Goal: Task Accomplishment & Management: Use online tool/utility

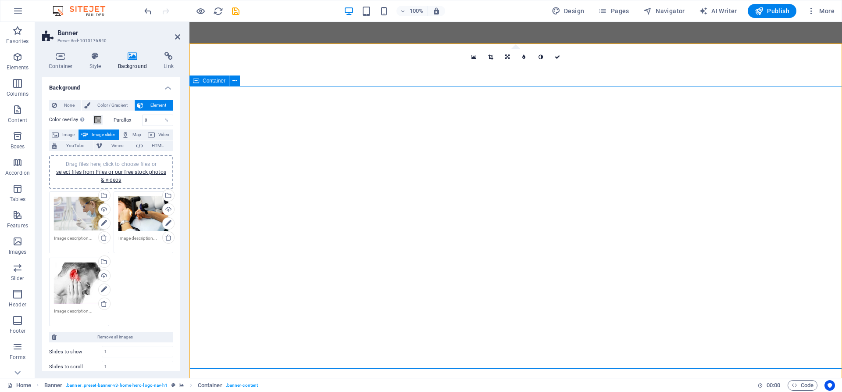
select select "ms"
select select "s"
select select "progressive"
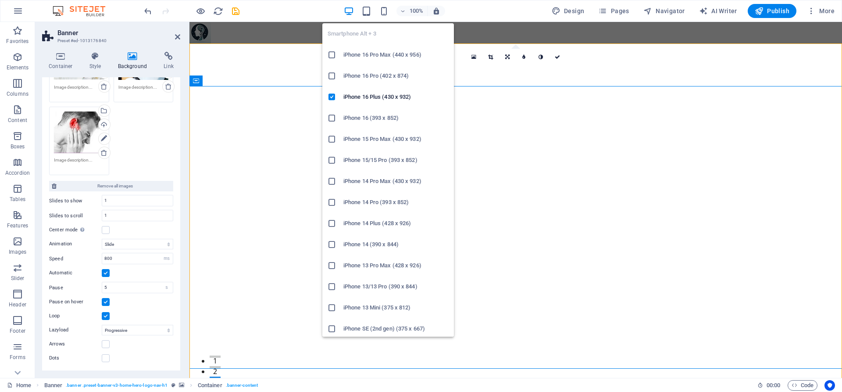
click at [370, 200] on h6 "iPhone 14 Pro (393 x 852)" at bounding box center [395, 202] width 105 height 11
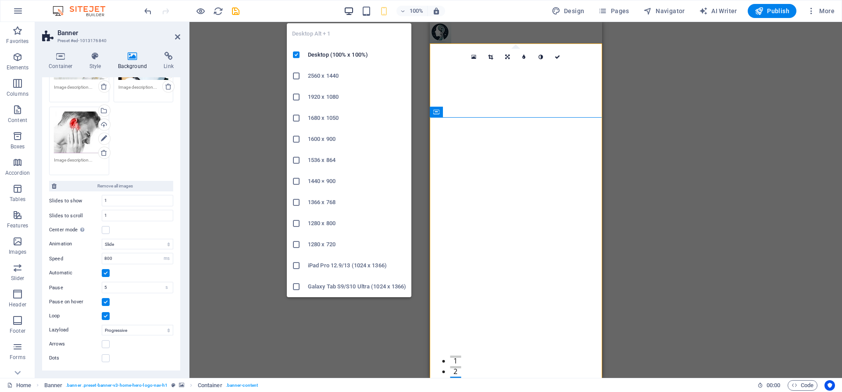
click at [349, 14] on icon "button" at bounding box center [349, 11] width 10 height 10
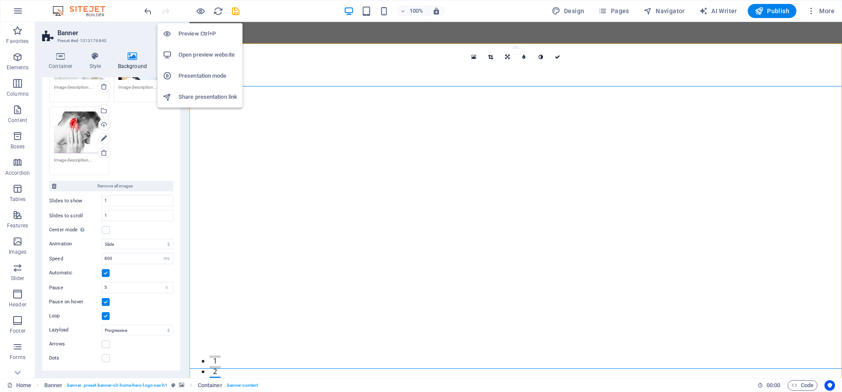
click at [195, 37] on h6 "Preview Ctrl+P" at bounding box center [207, 34] width 59 height 11
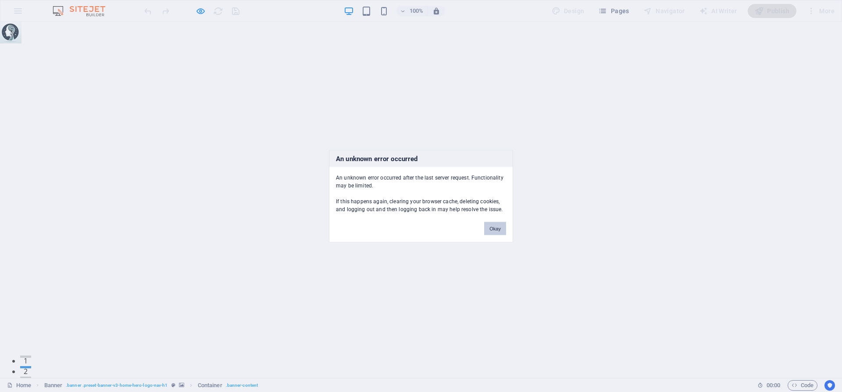
click at [496, 228] on button "Okay" at bounding box center [495, 227] width 22 height 13
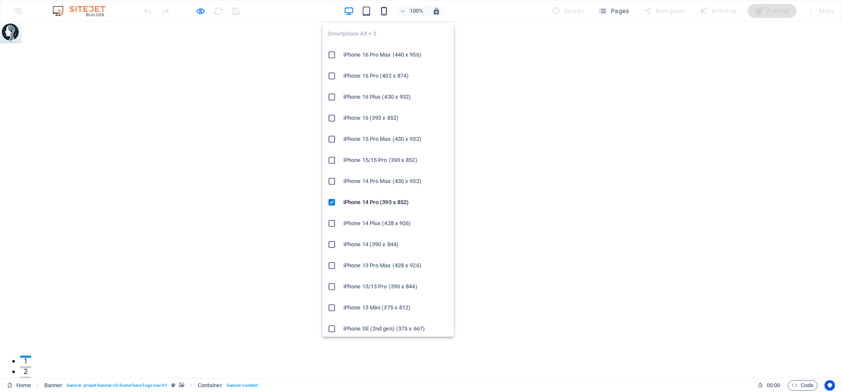
click at [387, 14] on icon "button" at bounding box center [384, 11] width 10 height 10
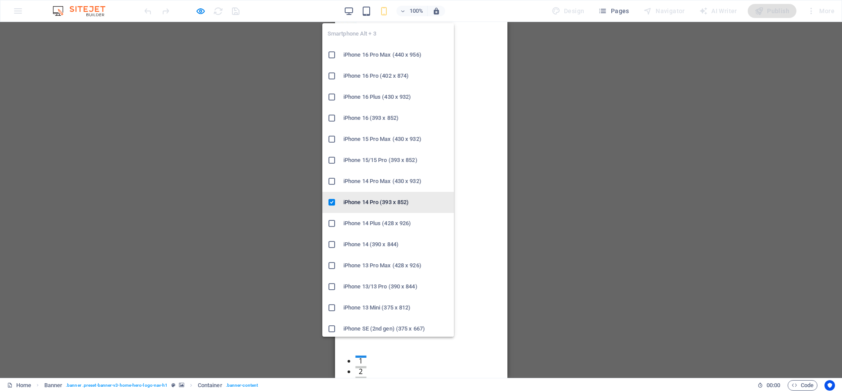
drag, startPoint x: 373, startPoint y: 205, endPoint x: 38, endPoint y: 183, distance: 335.3
click at [373, 205] on h6 "iPhone 14 Pro (393 x 852)" at bounding box center [395, 202] width 105 height 11
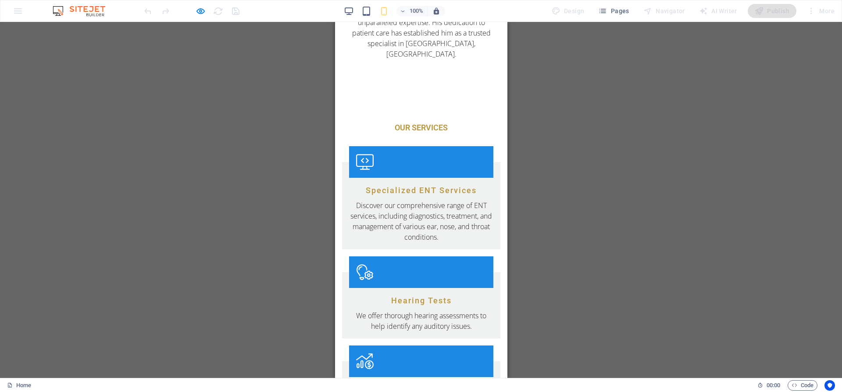
scroll to position [984, 0]
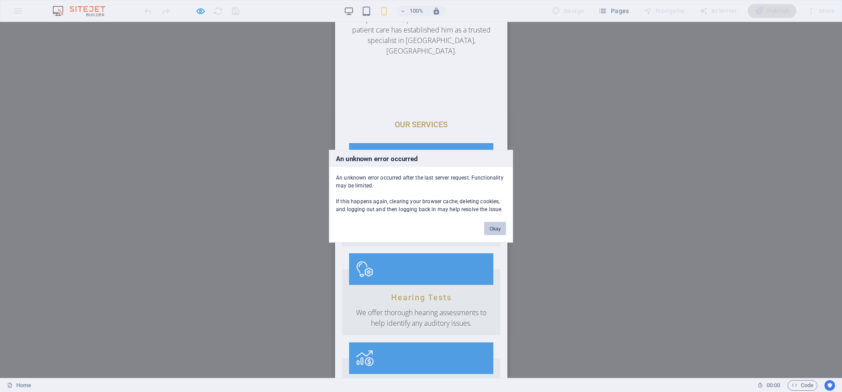
click at [496, 229] on button "Okay" at bounding box center [495, 227] width 22 height 13
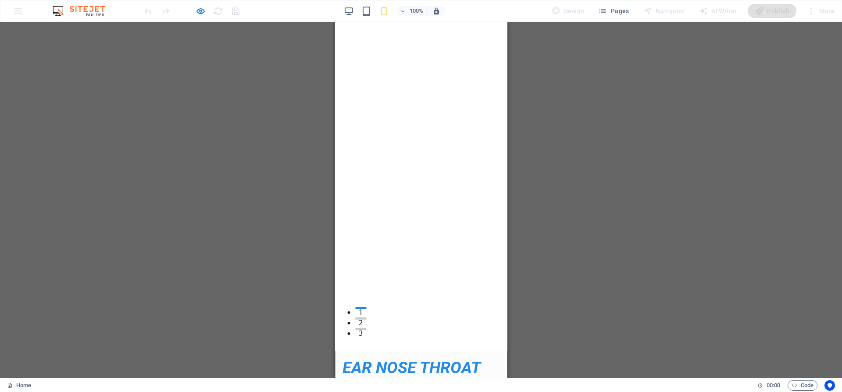
scroll to position [0, 0]
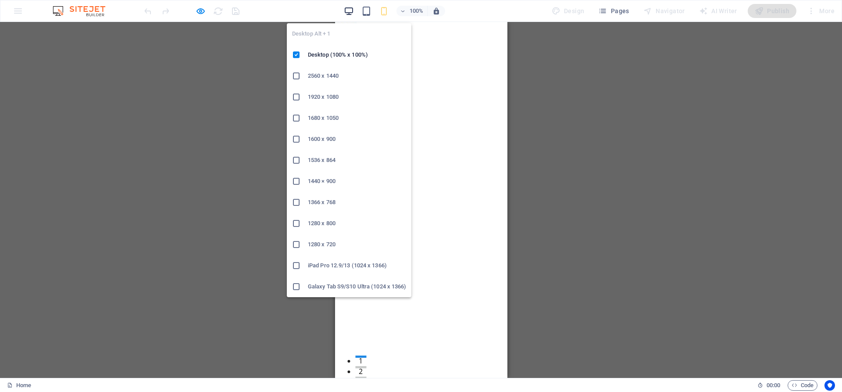
click at [348, 10] on icon "button" at bounding box center [349, 11] width 10 height 10
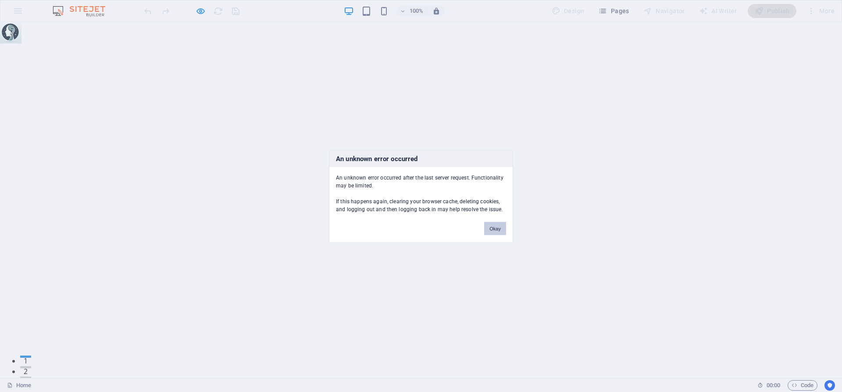
click at [494, 225] on button "Okay" at bounding box center [495, 227] width 22 height 13
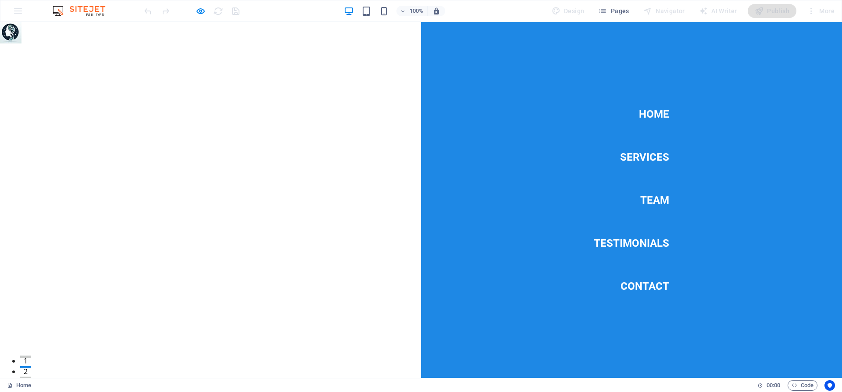
click at [661, 198] on link "Team" at bounding box center [654, 200] width 29 height 25
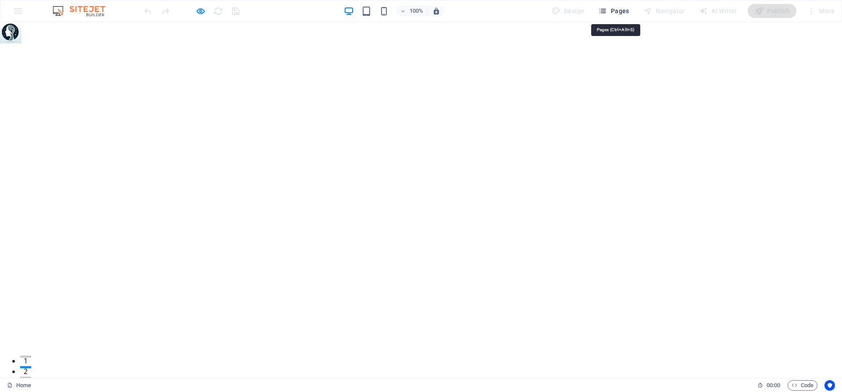
click at [611, 14] on span "Pages" at bounding box center [613, 11] width 31 height 9
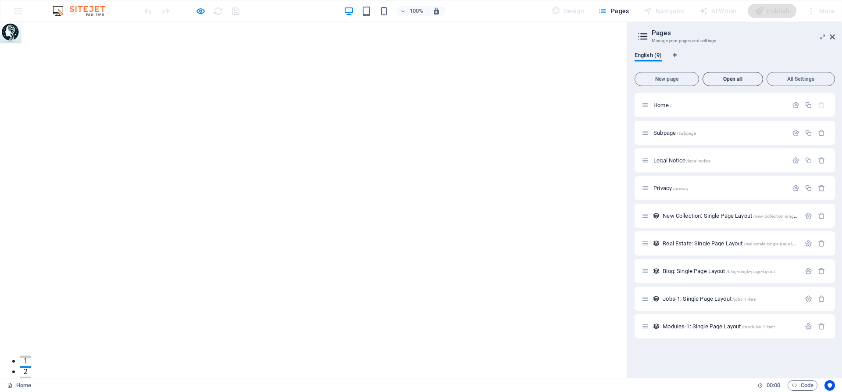
click at [730, 76] on span "Open all" at bounding box center [732, 78] width 53 height 5
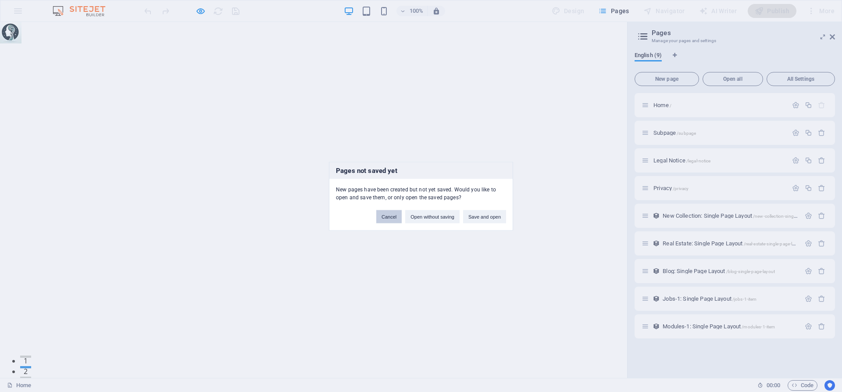
drag, startPoint x: 394, startPoint y: 216, endPoint x: 394, endPoint y: 193, distance: 23.7
click at [394, 216] on button "Cancel" at bounding box center [388, 216] width 25 height 13
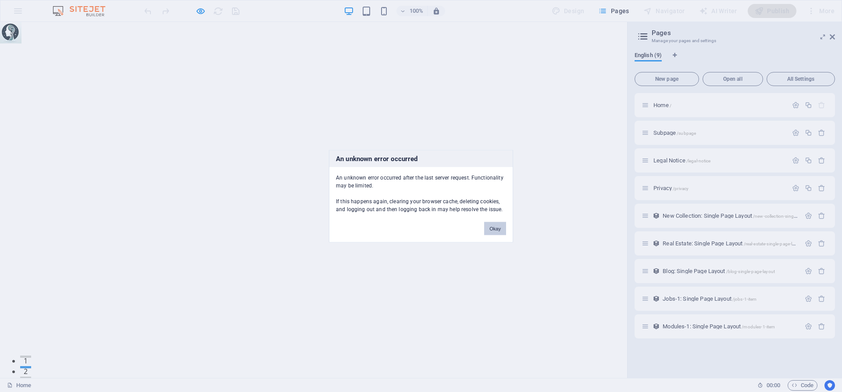
click at [504, 232] on button "Okay" at bounding box center [495, 227] width 22 height 13
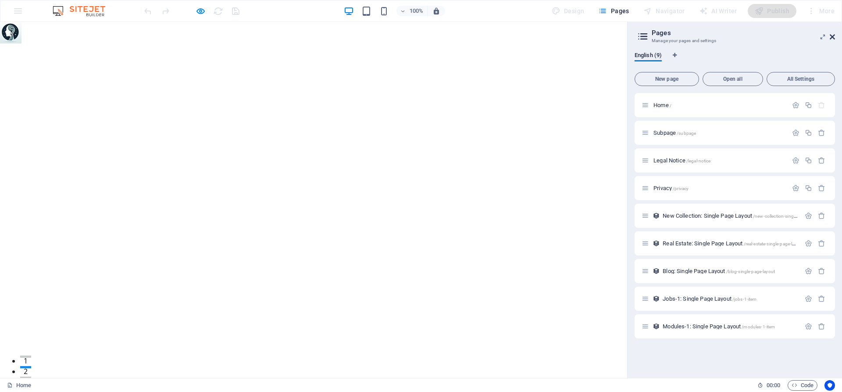
click at [833, 39] on icon at bounding box center [832, 36] width 5 height 7
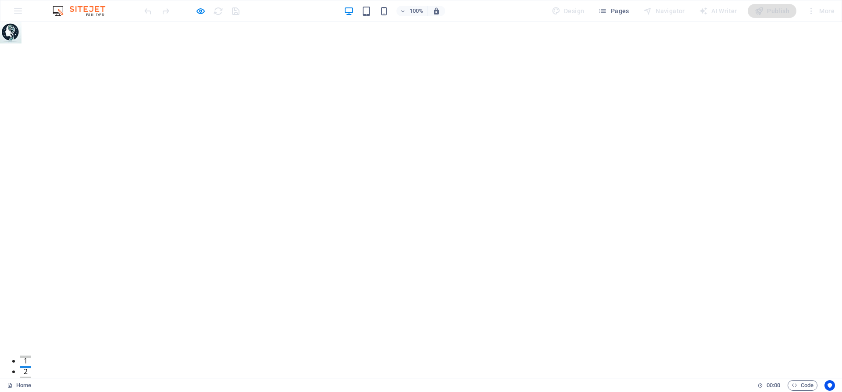
click at [83, 13] on img at bounding box center [83, 11] width 66 height 11
click at [18, 11] on div "100% Design Pages Navigator AI Writer Publish More" at bounding box center [420, 10] width 841 height 21
click at [8, 33] on img at bounding box center [10, 32] width 21 height 21
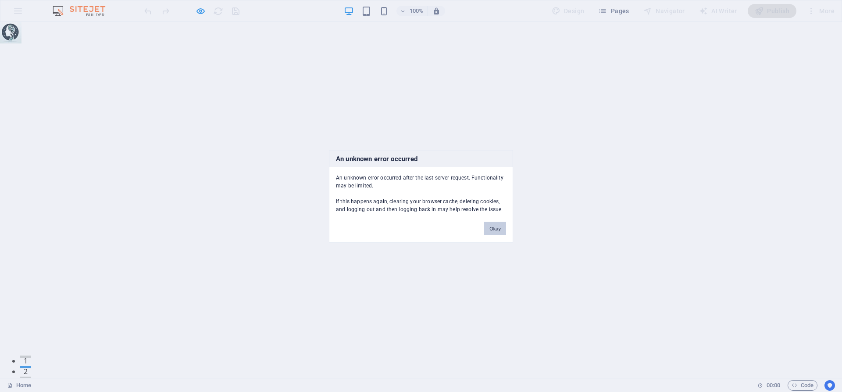
click at [494, 228] on button "Okay" at bounding box center [495, 227] width 22 height 13
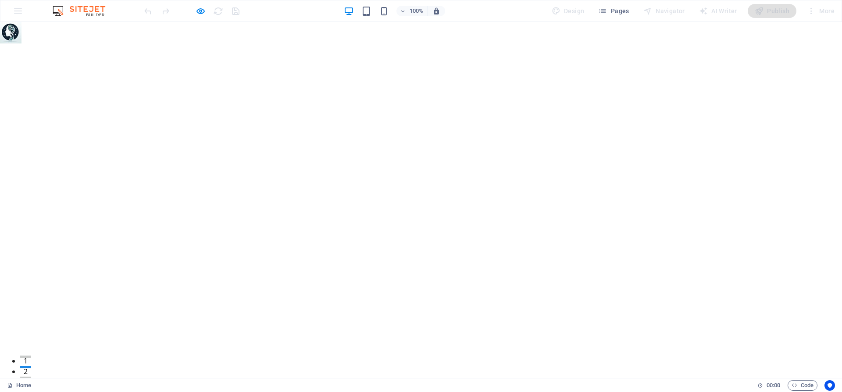
click at [97, 14] on img at bounding box center [83, 11] width 66 height 11
click at [96, 13] on img at bounding box center [83, 11] width 66 height 11
click at [235, 13] on div at bounding box center [192, 11] width 98 height 14
click at [150, 11] on div at bounding box center [192, 11] width 98 height 14
click at [195, 31] on h6 "Preview Ctrl+P" at bounding box center [207, 34] width 59 height 11
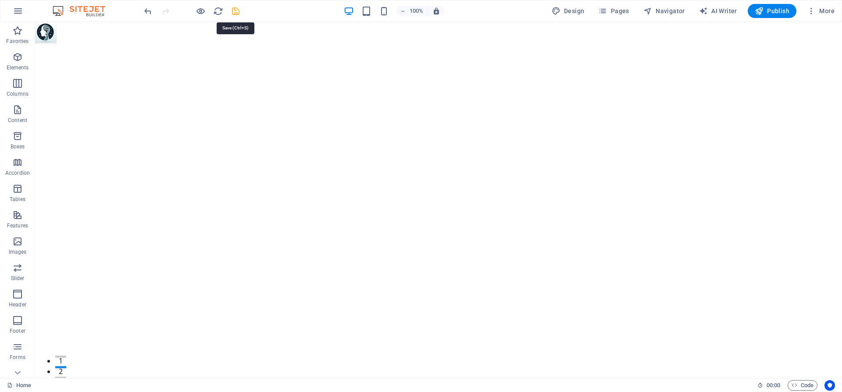
click at [235, 12] on icon "save" at bounding box center [236, 11] width 10 height 10
checkbox input "false"
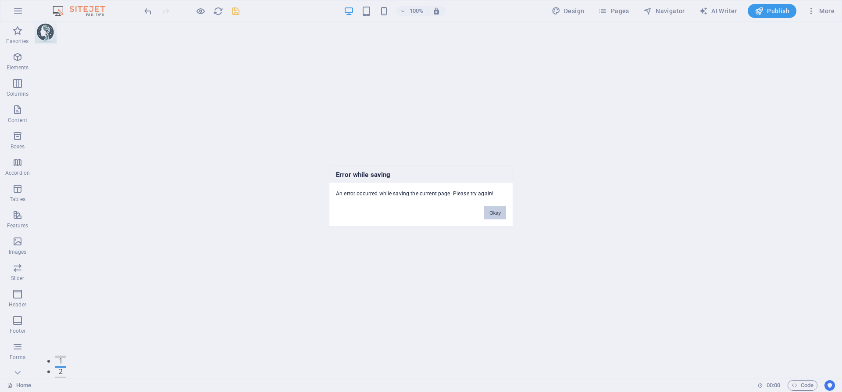
click at [498, 215] on button "Okay" at bounding box center [495, 212] width 22 height 13
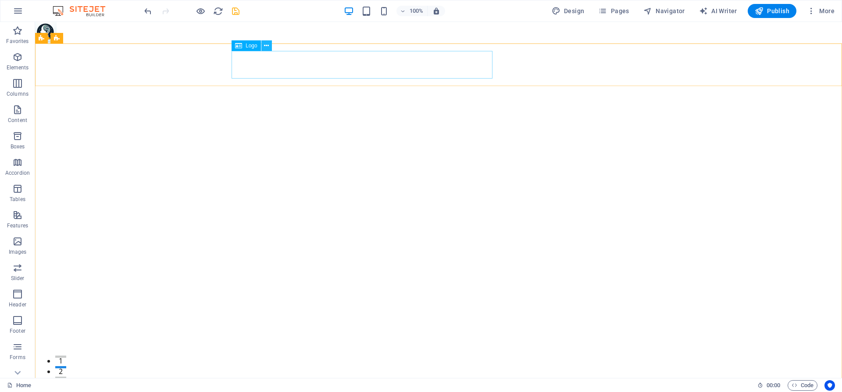
click at [270, 47] on button at bounding box center [266, 45] width 11 height 11
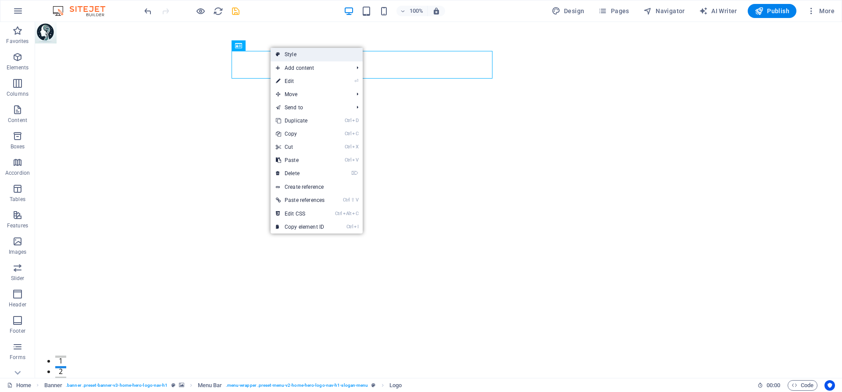
click at [286, 54] on link "Style" at bounding box center [317, 54] width 92 height 13
select select "rem"
select select "preset-menu-v2-home-hero-logo-nav-h1-slogan-menu"
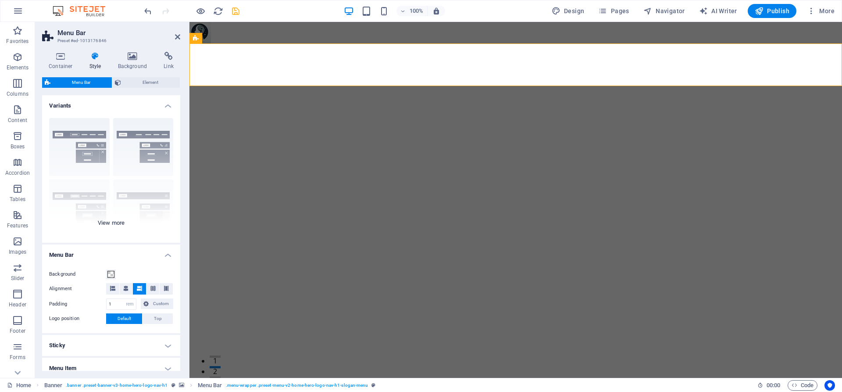
click at [93, 147] on div "Border Centered Default Fixed Loki Trigger Wide XXL" at bounding box center [111, 177] width 138 height 132
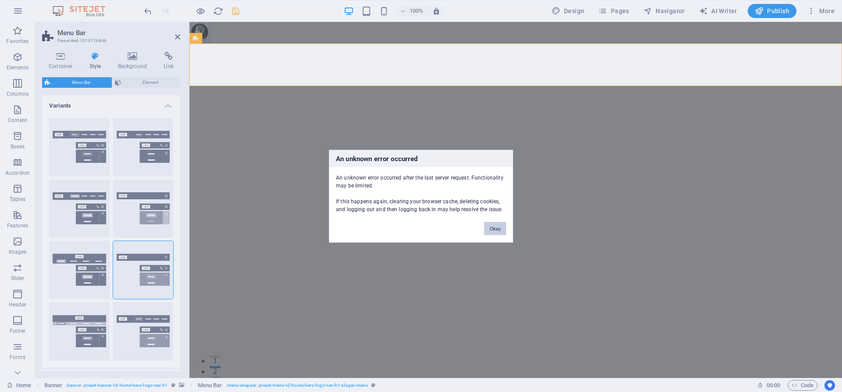
click at [498, 229] on button "Okay" at bounding box center [495, 227] width 22 height 13
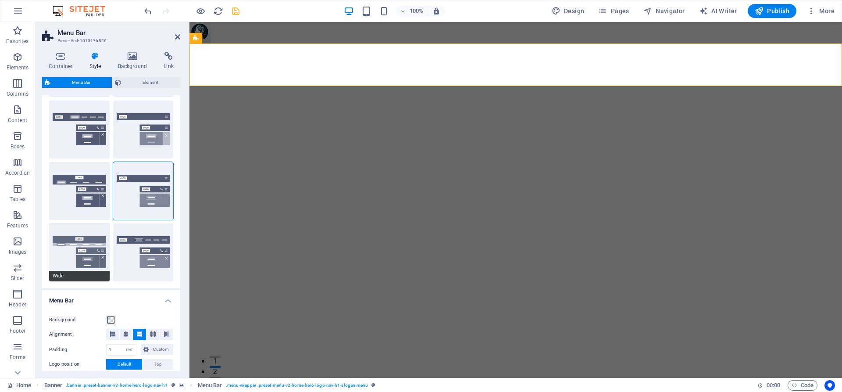
scroll to position [118, 0]
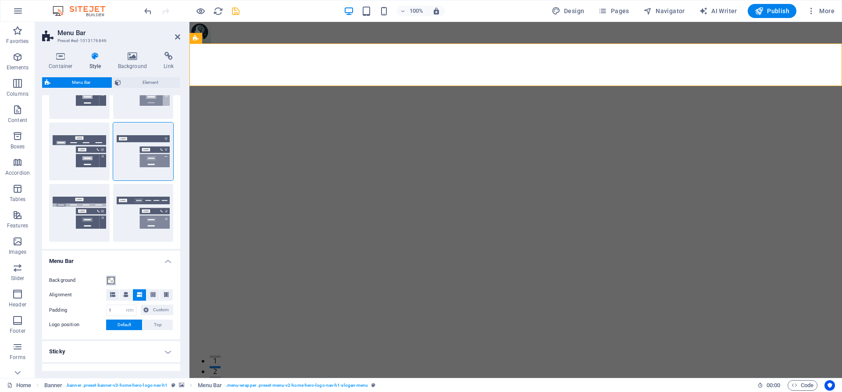
click at [114, 282] on button "Background" at bounding box center [111, 280] width 10 height 10
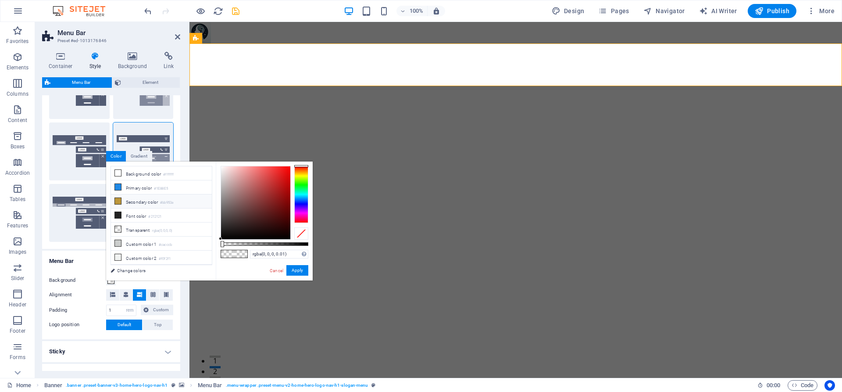
click at [118, 203] on icon at bounding box center [118, 201] width 6 height 6
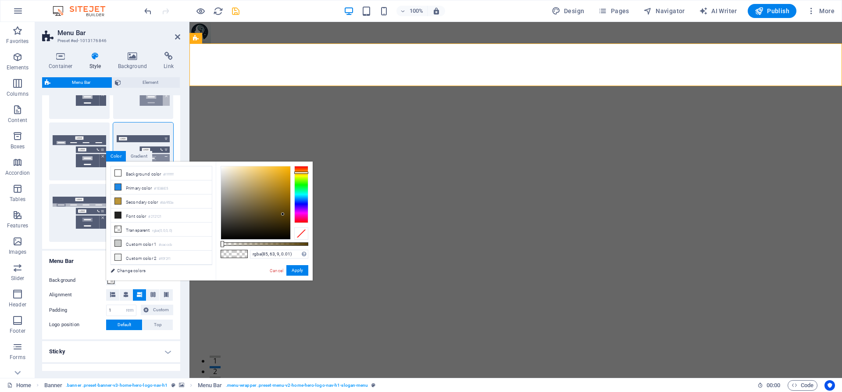
click at [283, 214] on div at bounding box center [255, 202] width 69 height 73
type input "rgba(9, 85, 29, 0.01)"
click at [303, 187] on div at bounding box center [301, 194] width 14 height 57
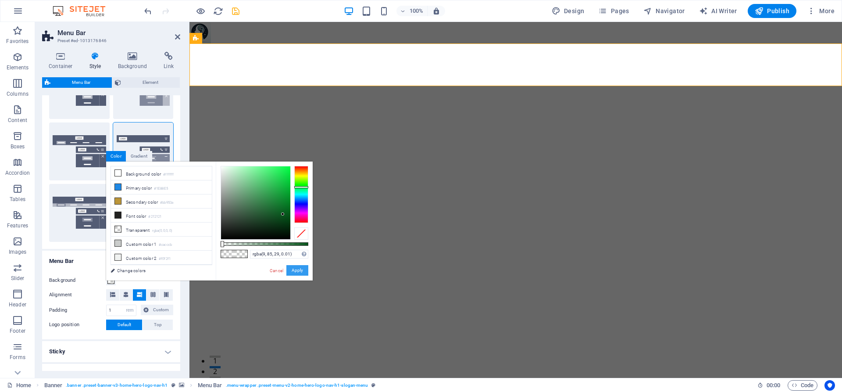
click at [305, 271] on button "Apply" at bounding box center [297, 270] width 22 height 11
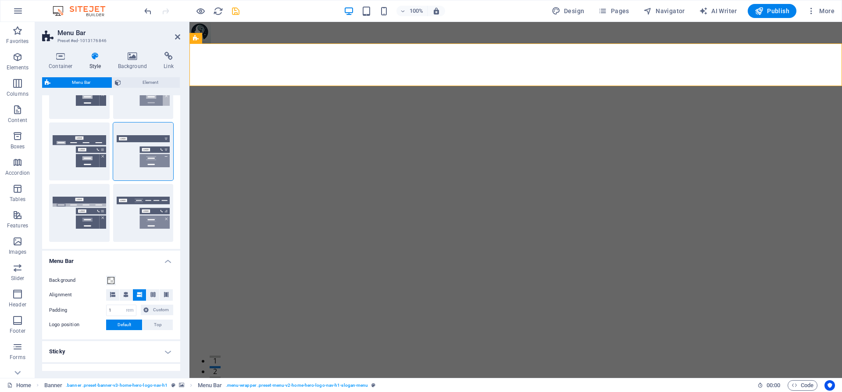
scroll to position [158, 0]
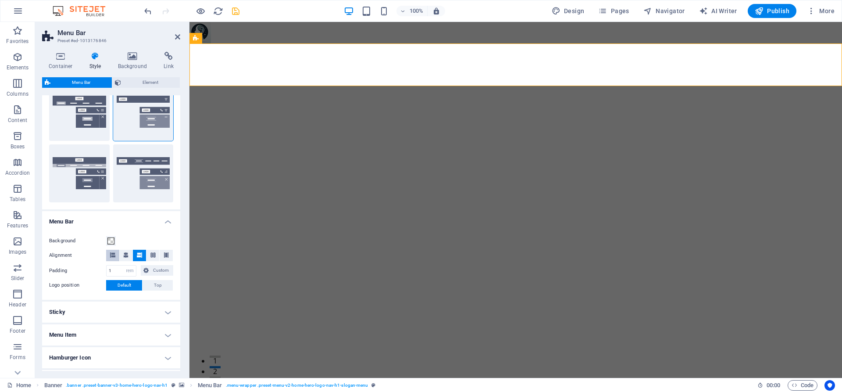
click at [111, 255] on icon at bounding box center [112, 254] width 5 height 5
click at [157, 284] on span "Top" at bounding box center [158, 285] width 8 height 11
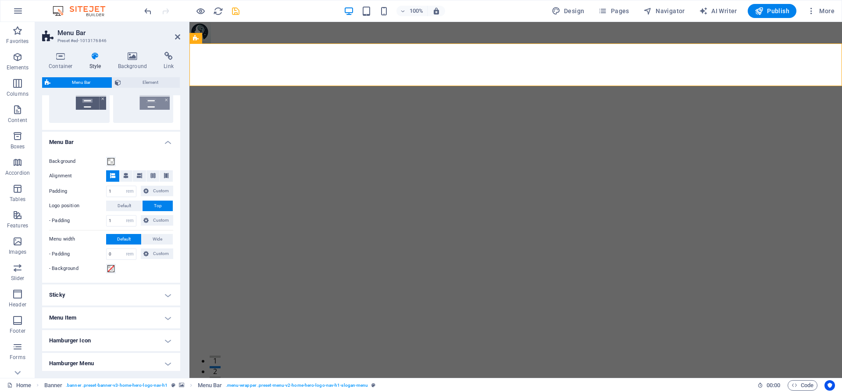
scroll to position [276, 0]
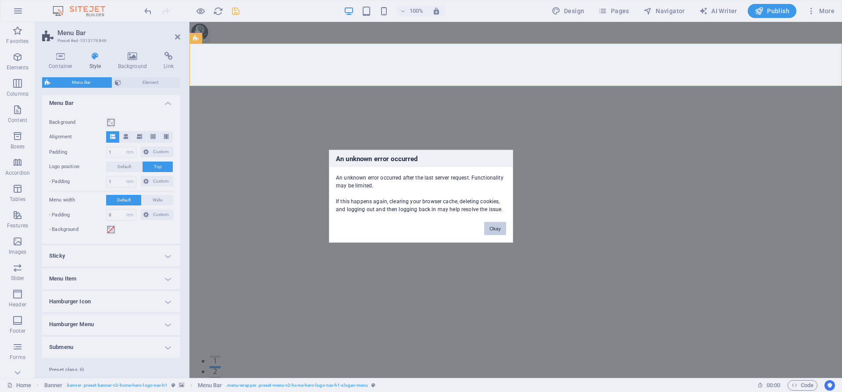
click at [501, 232] on button "Okay" at bounding box center [495, 227] width 22 height 13
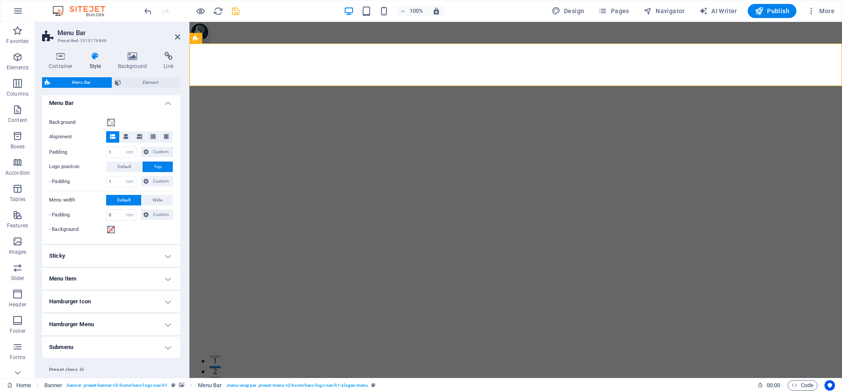
click at [167, 285] on h4 "Menu Item" at bounding box center [111, 278] width 138 height 21
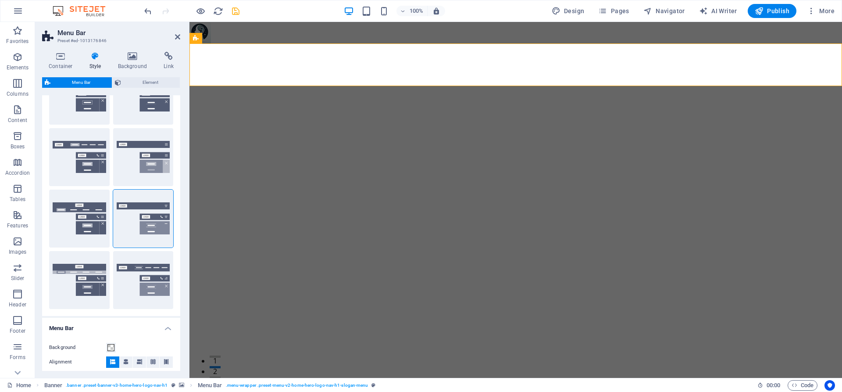
scroll to position [0, 0]
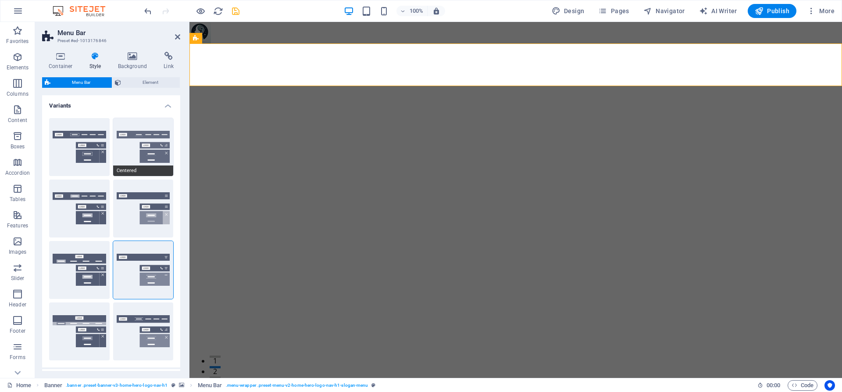
click at [126, 150] on button "Centered" at bounding box center [143, 147] width 61 height 58
select select "hover_border_bottom"
type input "1"
select select "DISABLED_OPTION_VALUE"
type input "0"
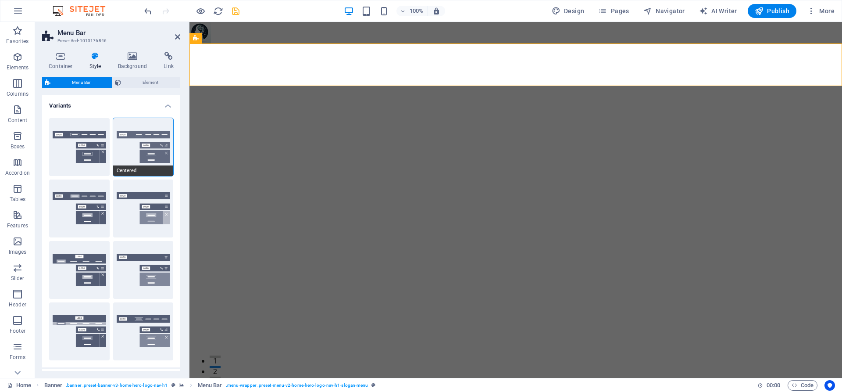
type input "0"
select select "link-special-font"
type input "1.5"
select select "rem"
select select
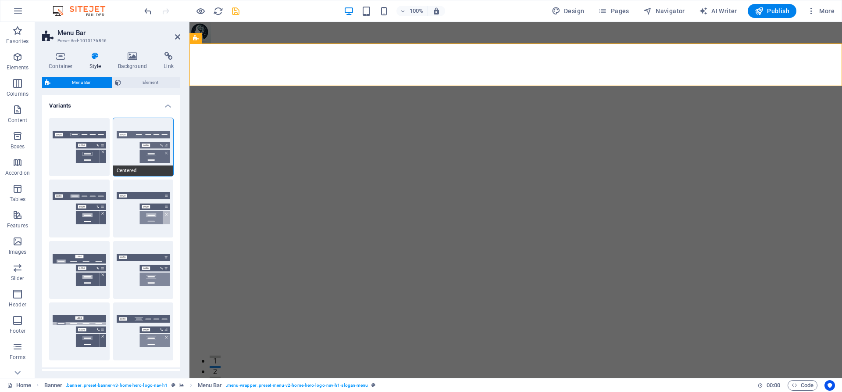
type input "2"
select select "200"
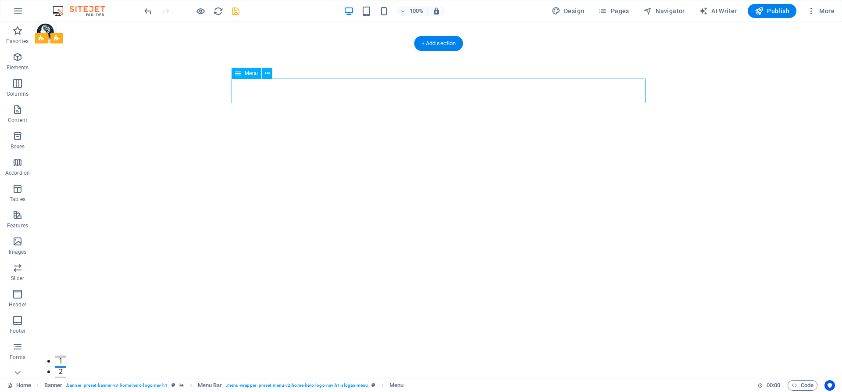
click at [265, 76] on icon at bounding box center [267, 73] width 5 height 9
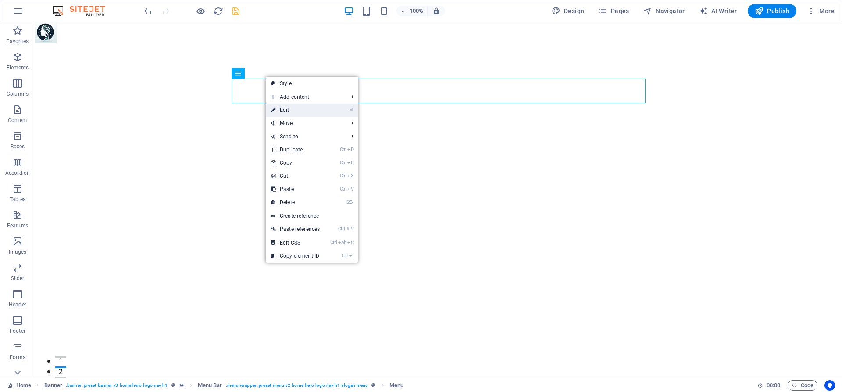
click at [294, 114] on link "⏎ Edit" at bounding box center [295, 109] width 59 height 13
select select
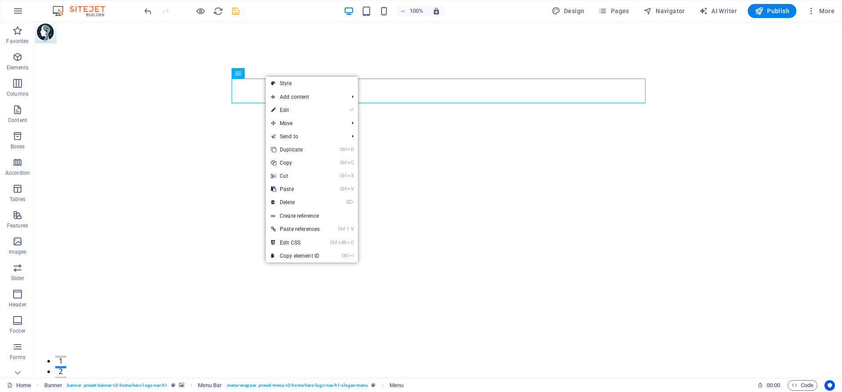
select select
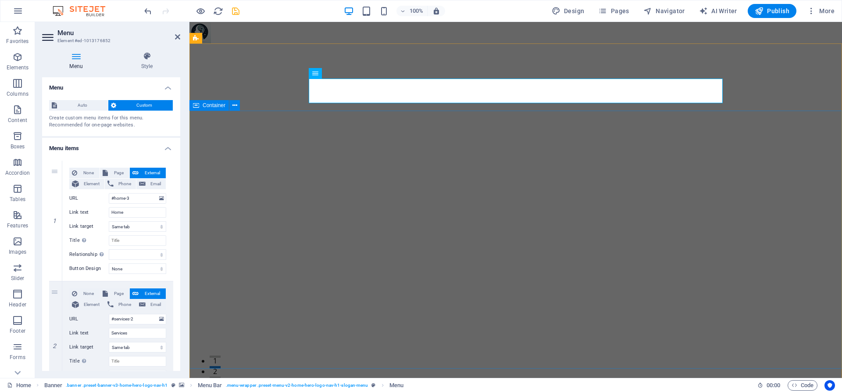
scroll to position [46, 0]
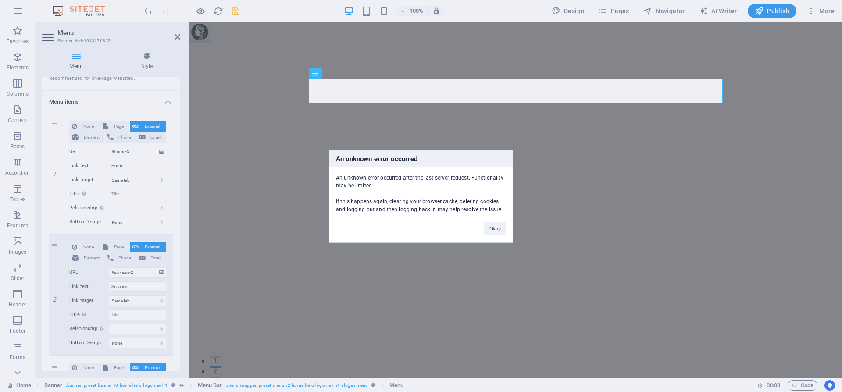
click at [492, 92] on div "An unknown error occurred An unknown error occurred after the last server reque…" at bounding box center [421, 196] width 842 height 392
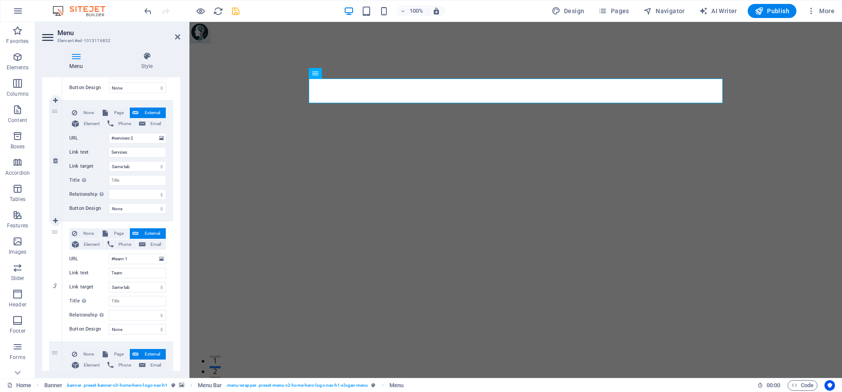
scroll to position [204, 0]
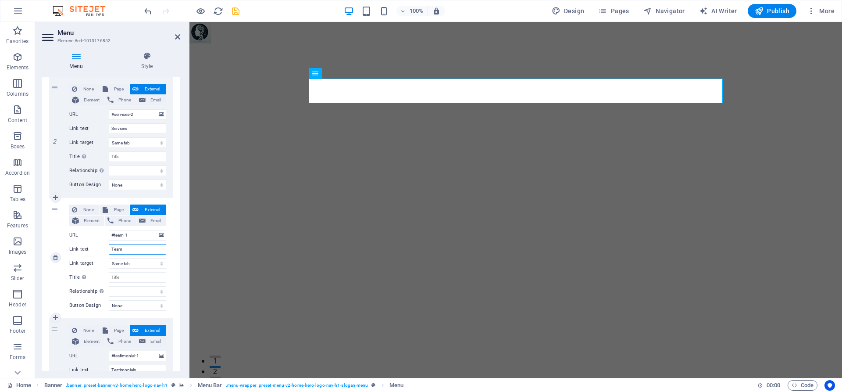
drag, startPoint x: 126, startPoint y: 248, endPoint x: 111, endPoint y: 248, distance: 14.5
click at [111, 248] on input "Team" at bounding box center [137, 249] width 57 height 11
type input "DOC"
select select
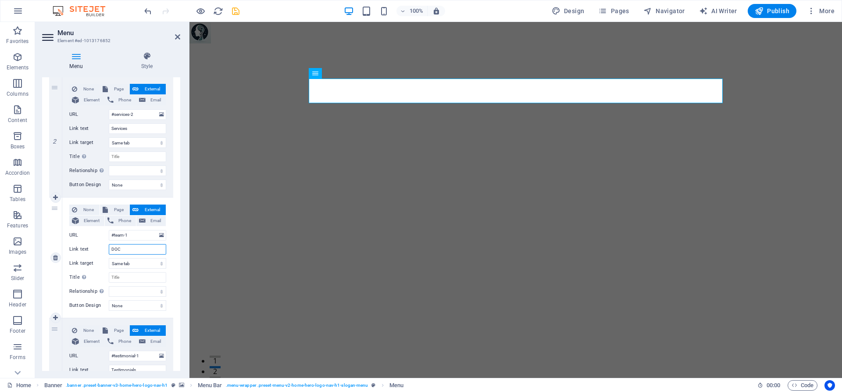
select select
type input "DOCT"
select select
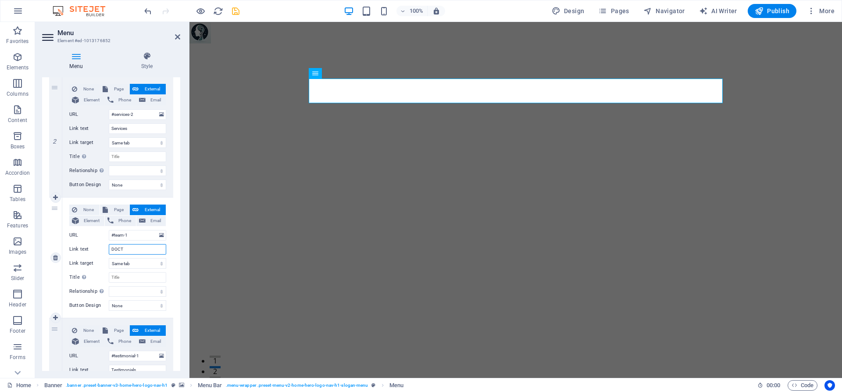
select select
type input "DOCTOR"
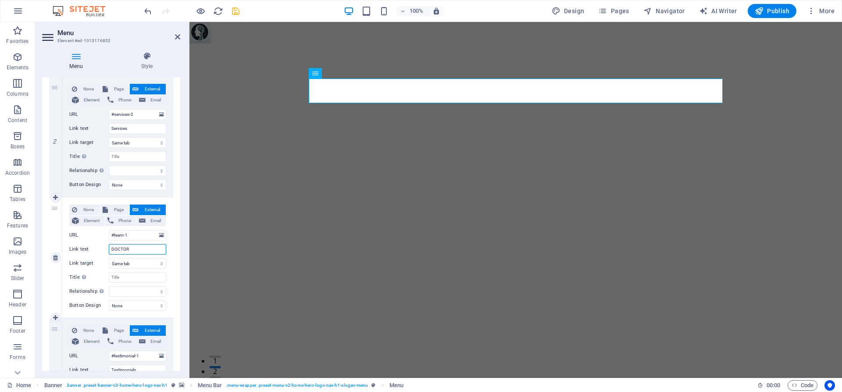
select select
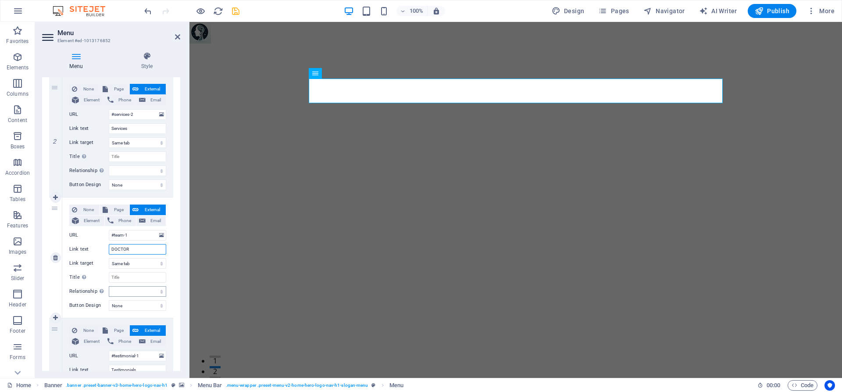
scroll to position [244, 0]
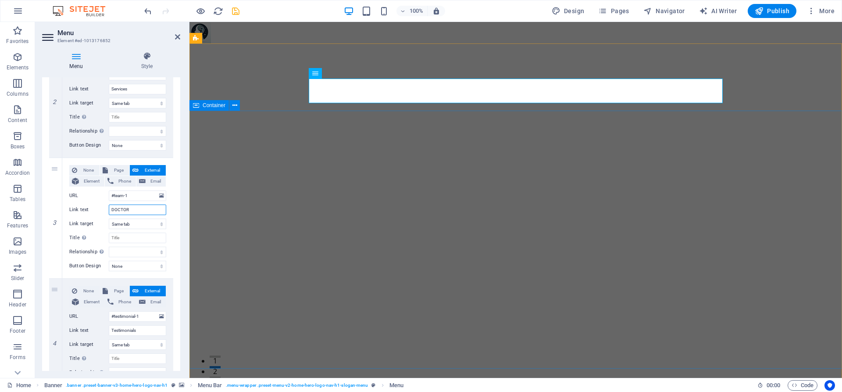
type input "DOCTOR"
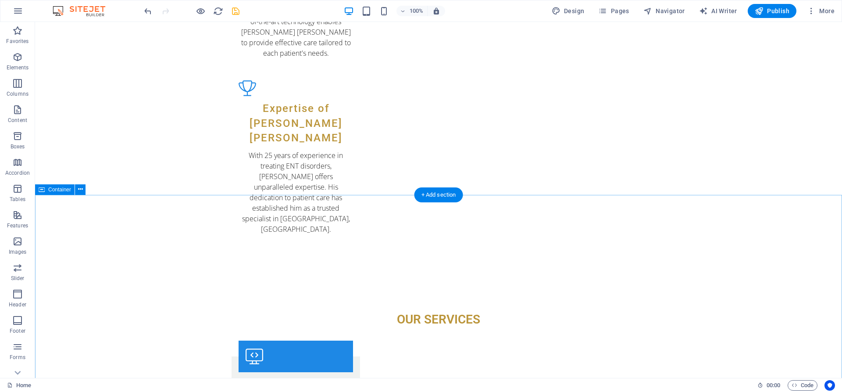
scroll to position [939, 0]
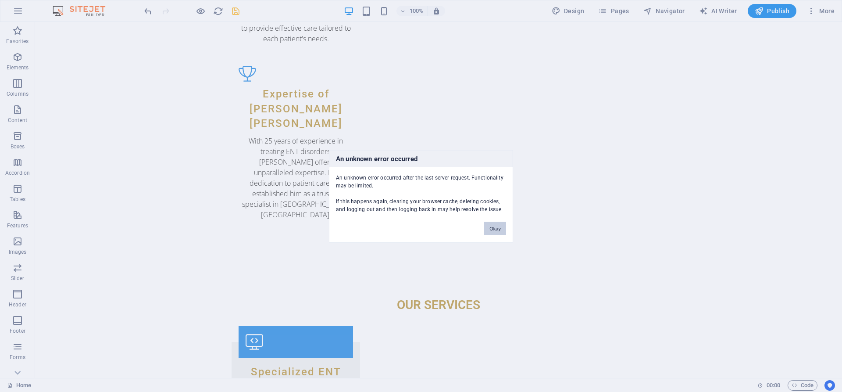
click at [502, 225] on button "Okay" at bounding box center [495, 227] width 22 height 13
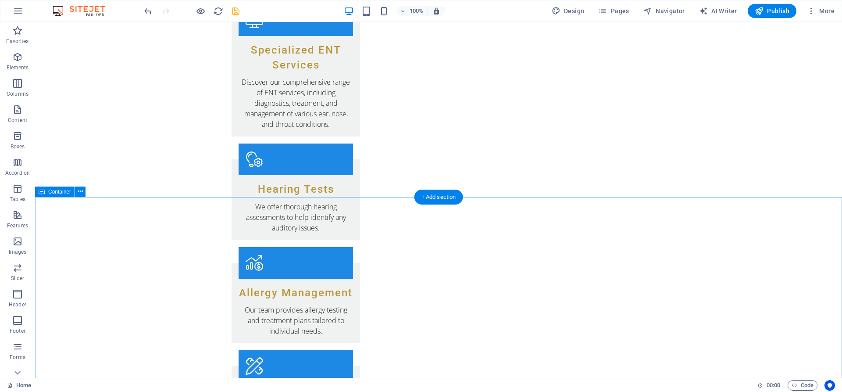
scroll to position [1297, 0]
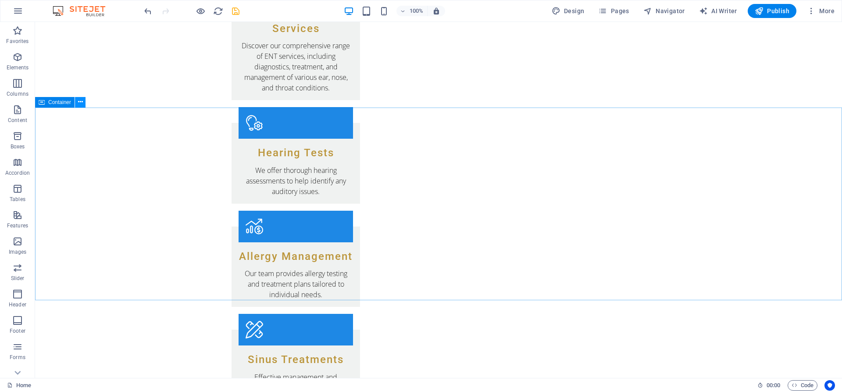
click at [81, 103] on icon at bounding box center [80, 101] width 5 height 9
click at [80, 106] on icon at bounding box center [80, 101] width 5 height 9
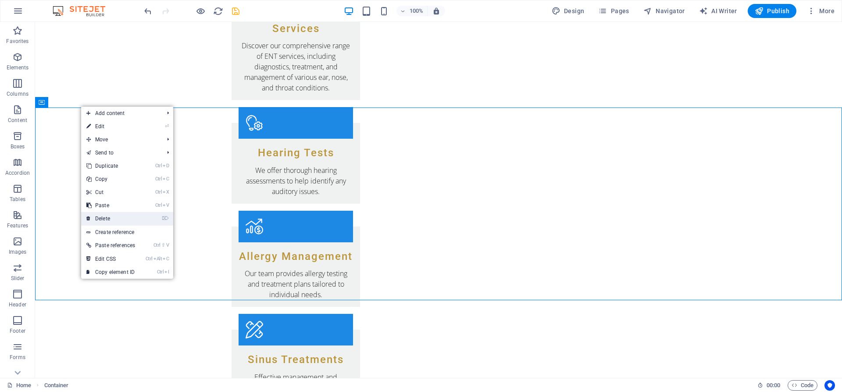
click at [100, 214] on link "⌦ Delete" at bounding box center [110, 218] width 59 height 13
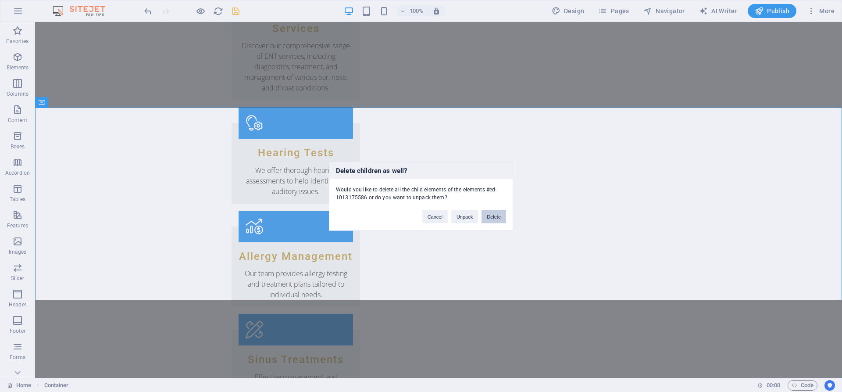
click at [490, 216] on button "Delete" at bounding box center [493, 216] width 25 height 13
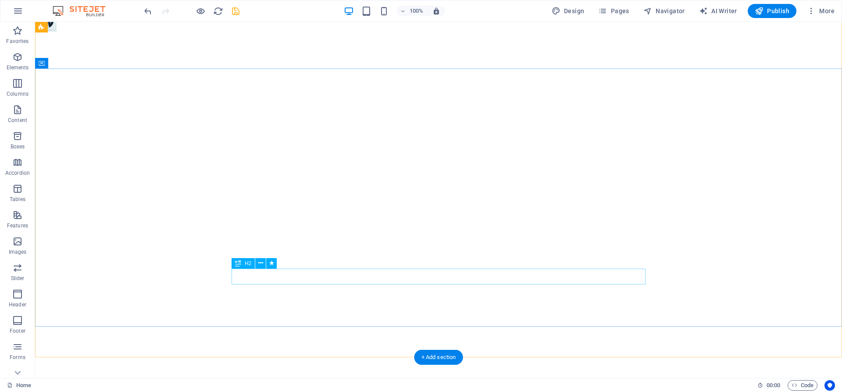
scroll to position [0, 0]
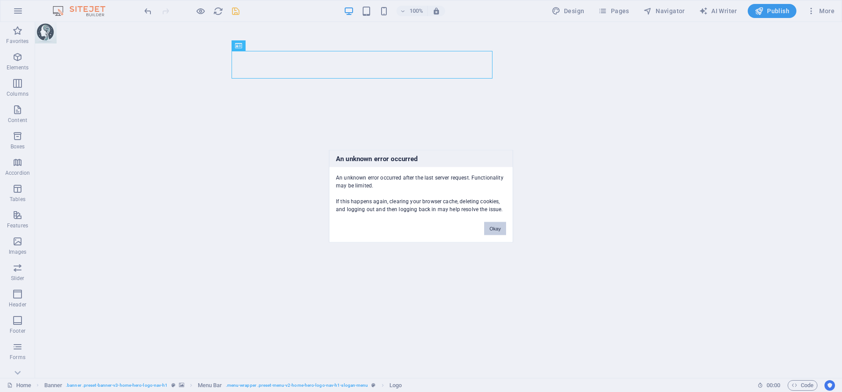
click at [499, 229] on button "Okay" at bounding box center [495, 227] width 22 height 13
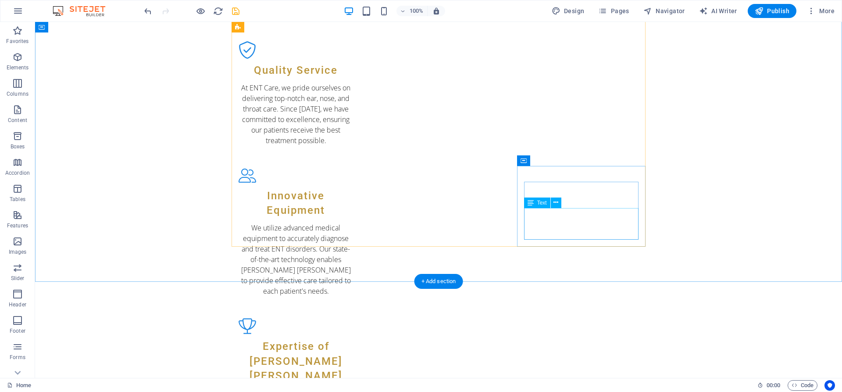
scroll to position [716, 0]
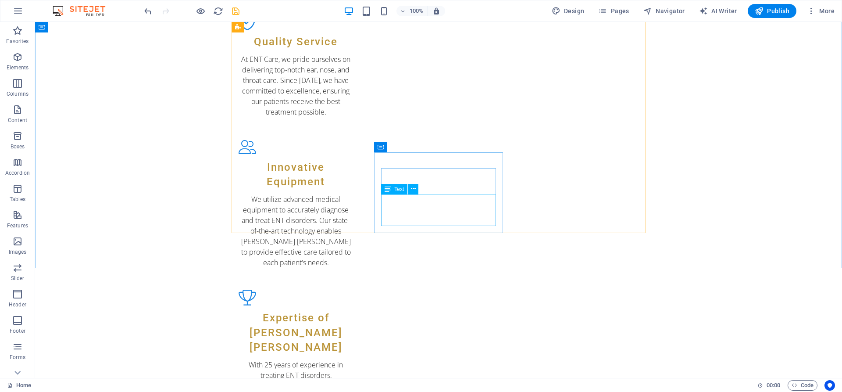
click at [397, 192] on span "Text" at bounding box center [399, 188] width 10 height 5
click at [411, 188] on icon at bounding box center [413, 188] width 5 height 9
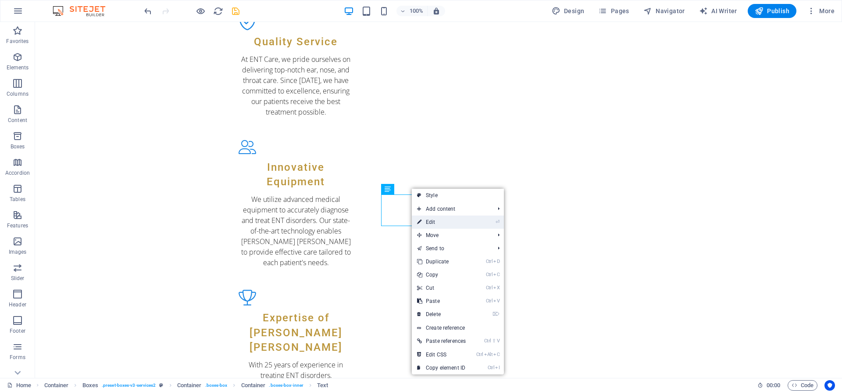
click at [443, 221] on link "⏎ Edit" at bounding box center [441, 221] width 59 height 13
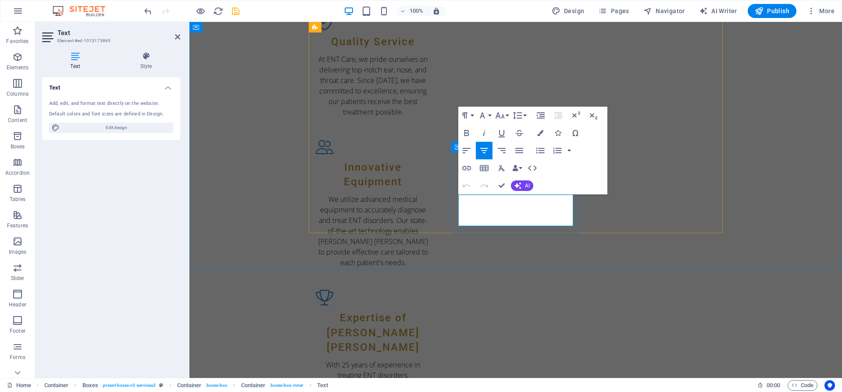
drag, startPoint x: 464, startPoint y: 202, endPoint x: 538, endPoint y: 222, distance: 76.0
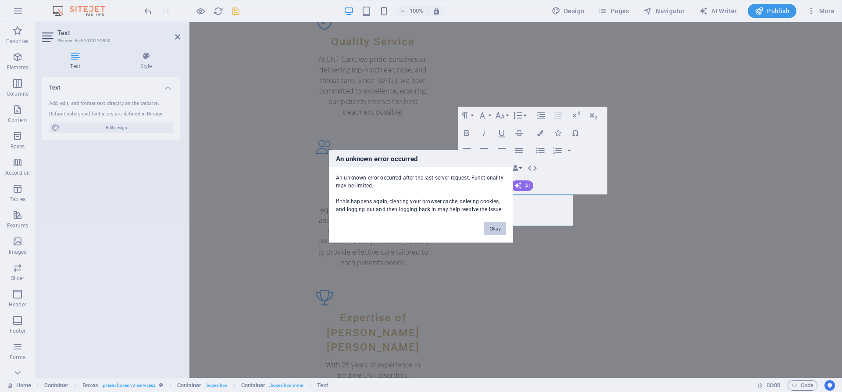
click at [498, 232] on button "Okay" at bounding box center [495, 227] width 22 height 13
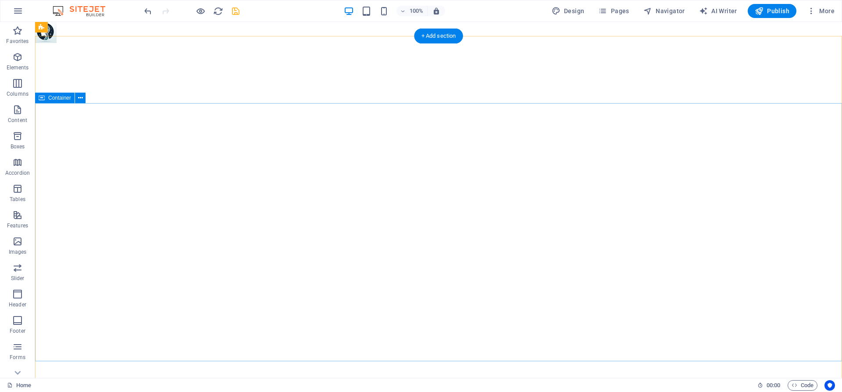
scroll to position [0, 0]
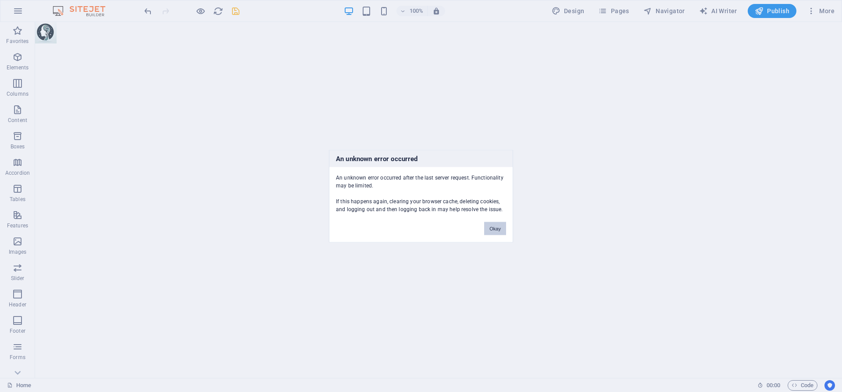
click at [494, 233] on button "Okay" at bounding box center [495, 227] width 22 height 13
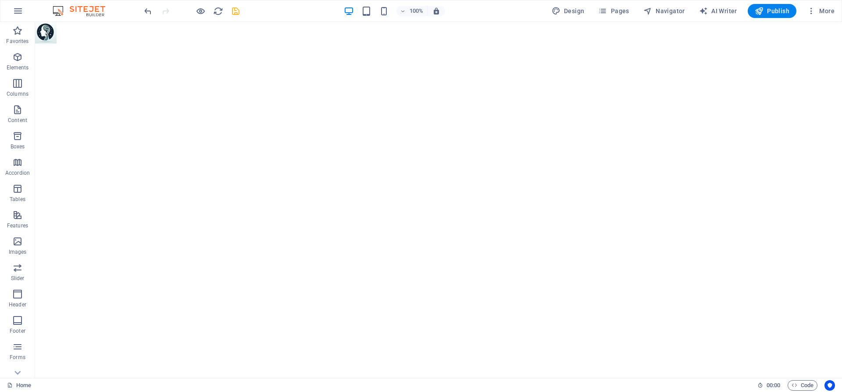
click at [239, 10] on icon "save" at bounding box center [236, 11] width 10 height 10
checkbox input "false"
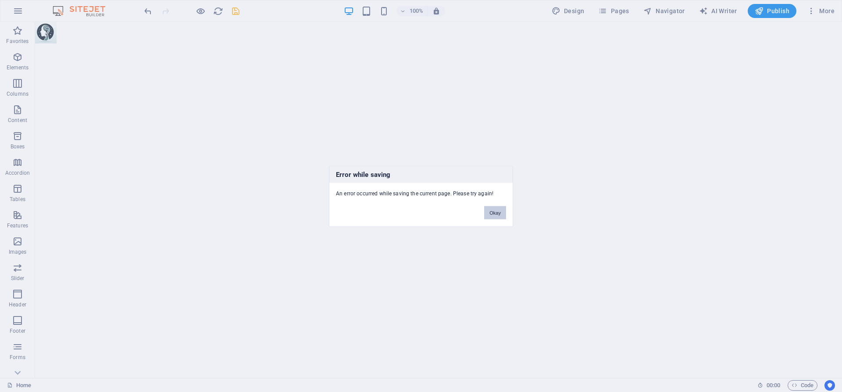
click at [498, 217] on button "Okay" at bounding box center [495, 212] width 22 height 13
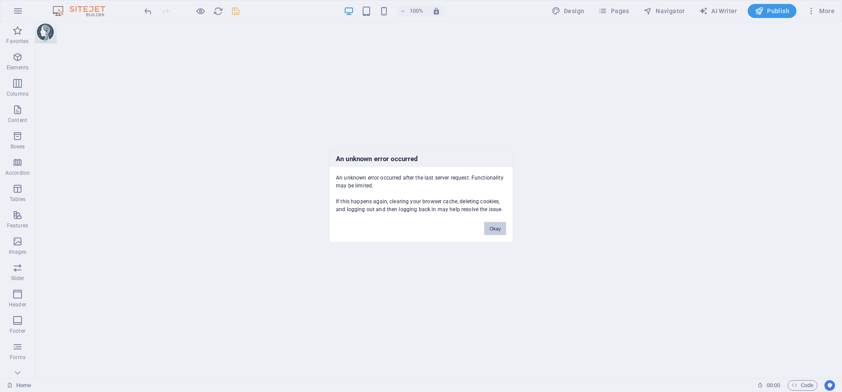
click at [494, 230] on button "Okay" at bounding box center [495, 227] width 22 height 13
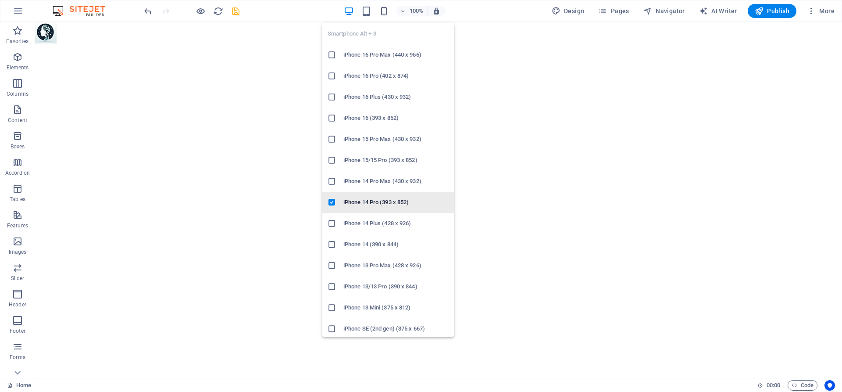
click at [372, 204] on h6 "iPhone 14 Pro (393 x 852)" at bounding box center [395, 202] width 105 height 11
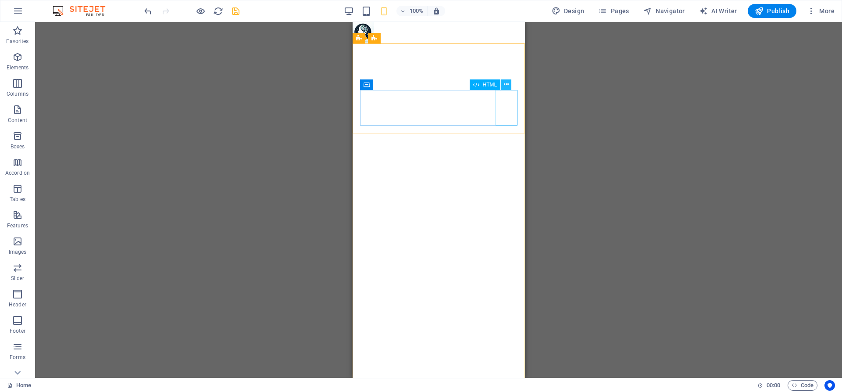
click at [506, 86] on icon at bounding box center [506, 84] width 5 height 9
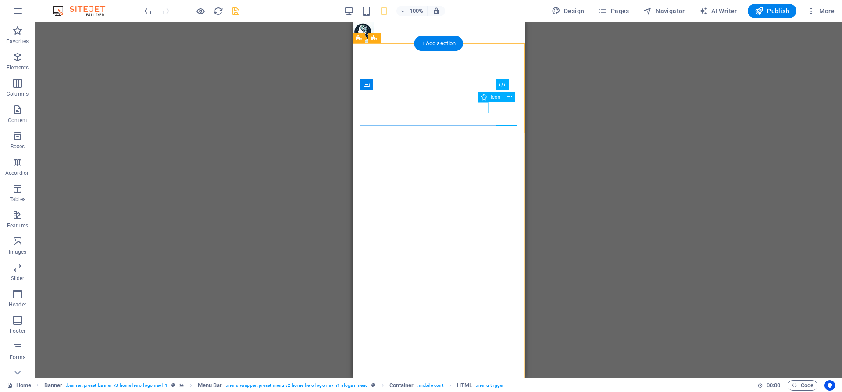
click at [509, 83] on button at bounding box center [506, 84] width 11 height 11
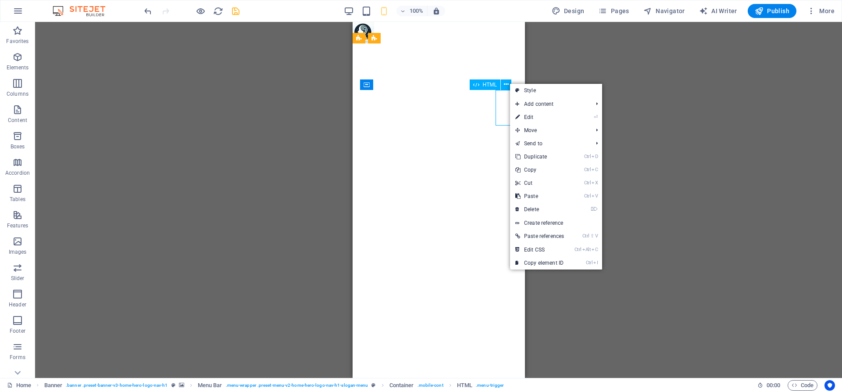
click at [491, 85] on span "HTML" at bounding box center [490, 84] width 14 height 5
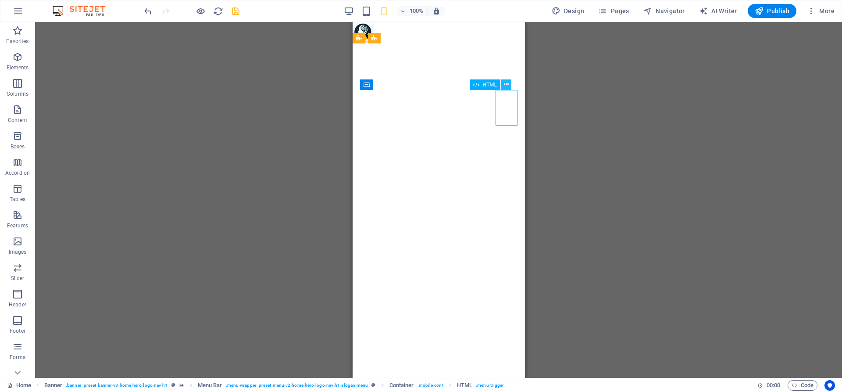
click at [509, 85] on button at bounding box center [506, 84] width 11 height 11
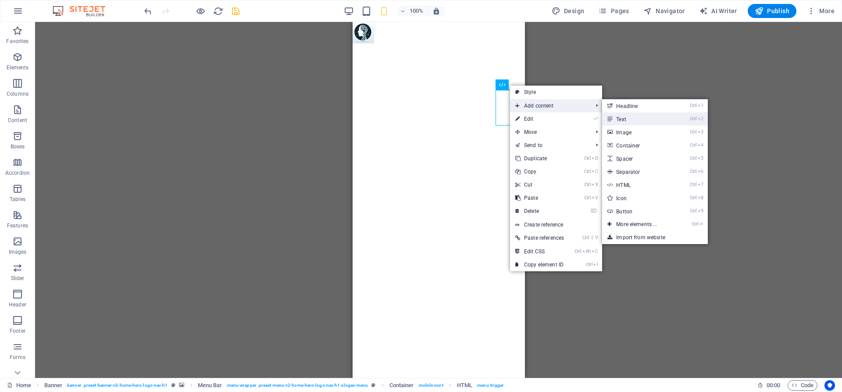
click at [633, 123] on link "Ctrl 2 Text" at bounding box center [638, 118] width 72 height 13
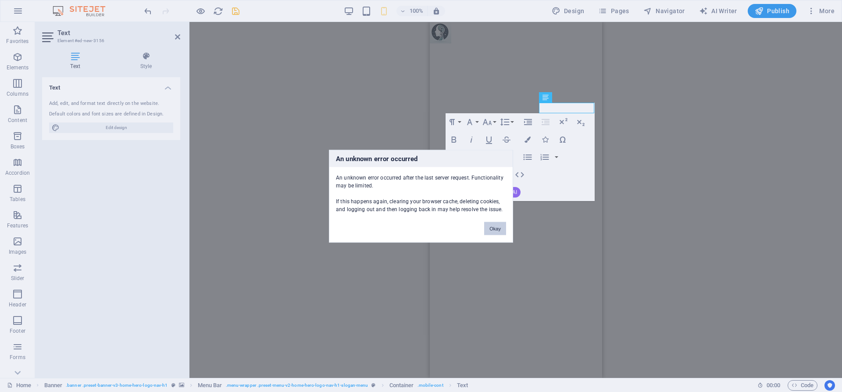
click at [496, 229] on button "Okay" at bounding box center [495, 227] width 22 height 13
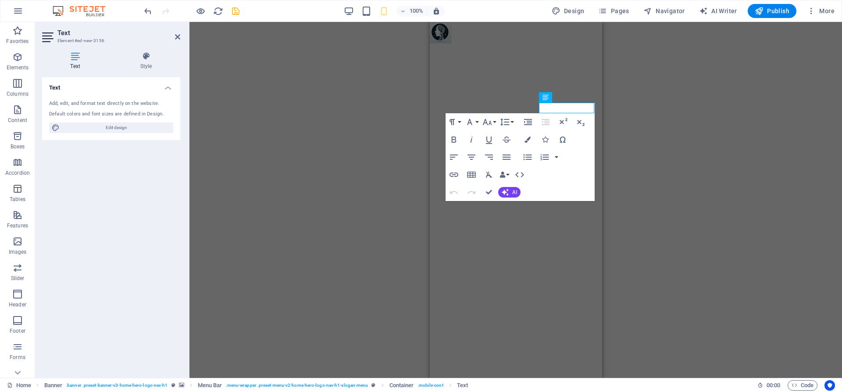
click at [709, 232] on div "H2 Banner Container Banner Menu Bar Logo Image Container Button Image Container…" at bounding box center [515, 200] width 653 height 356
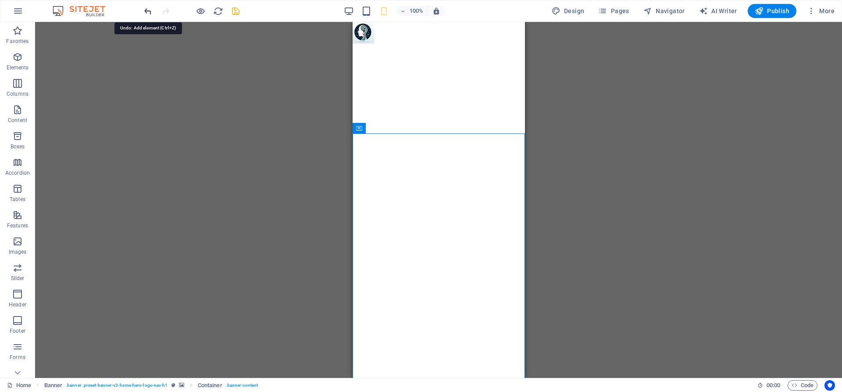
click at [150, 14] on icon "undo" at bounding box center [148, 11] width 10 height 10
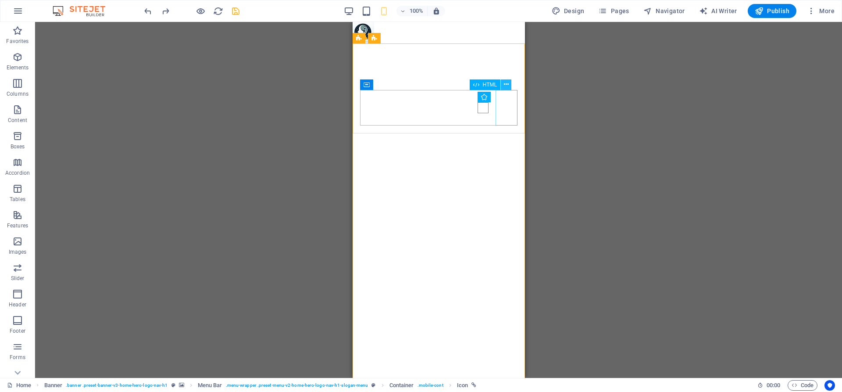
click at [506, 86] on icon at bounding box center [506, 84] width 5 height 9
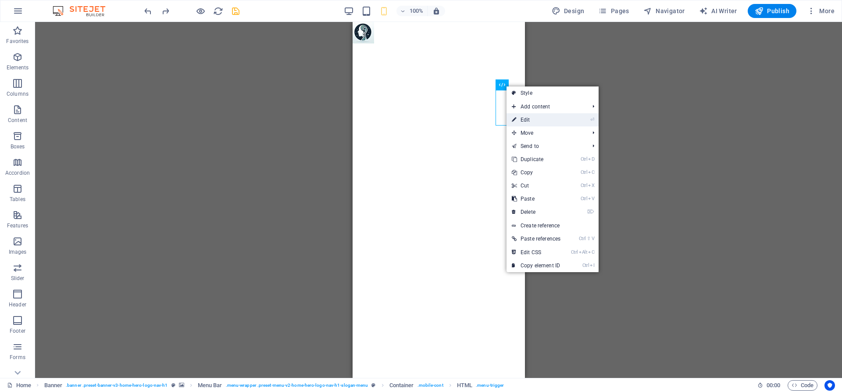
click at [553, 119] on link "⏎ Edit" at bounding box center [535, 119] width 59 height 13
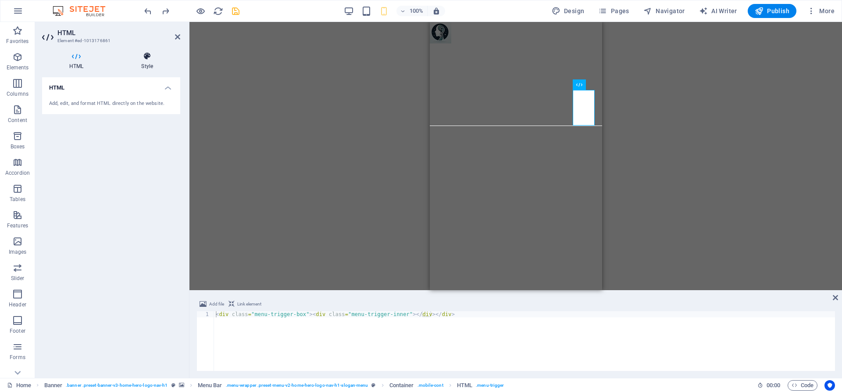
click at [148, 60] on icon at bounding box center [147, 56] width 66 height 9
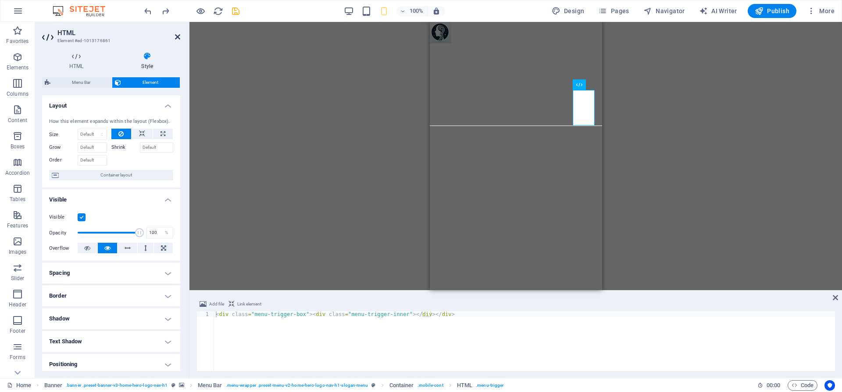
click at [177, 37] on icon at bounding box center [177, 36] width 5 height 7
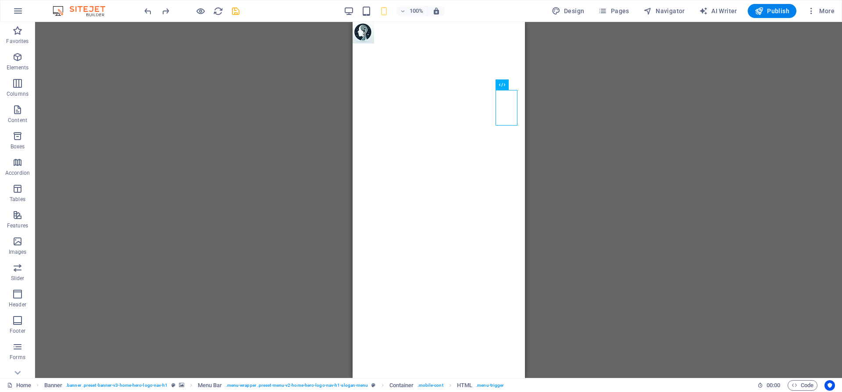
click at [610, 112] on div "H2 Banner Container Banner Menu Bar Banner Logo Image Container Button Image Co…" at bounding box center [438, 200] width 807 height 356
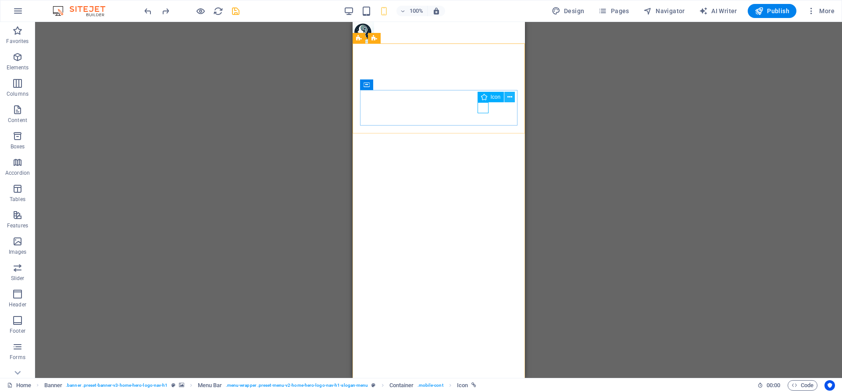
click at [512, 96] on icon at bounding box center [509, 97] width 5 height 9
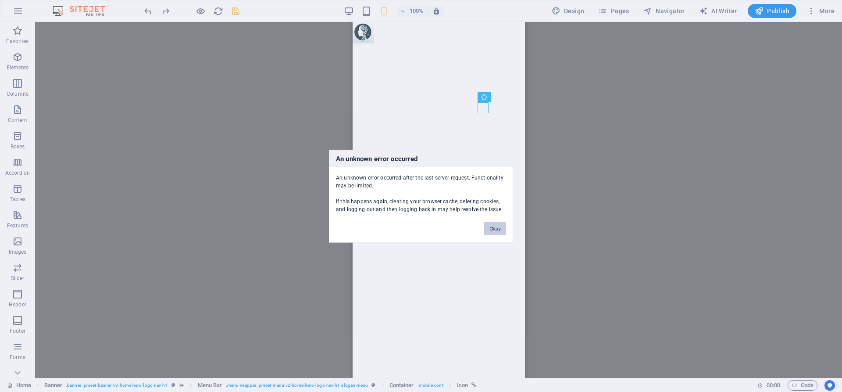
click at [492, 231] on button "Okay" at bounding box center [495, 227] width 22 height 13
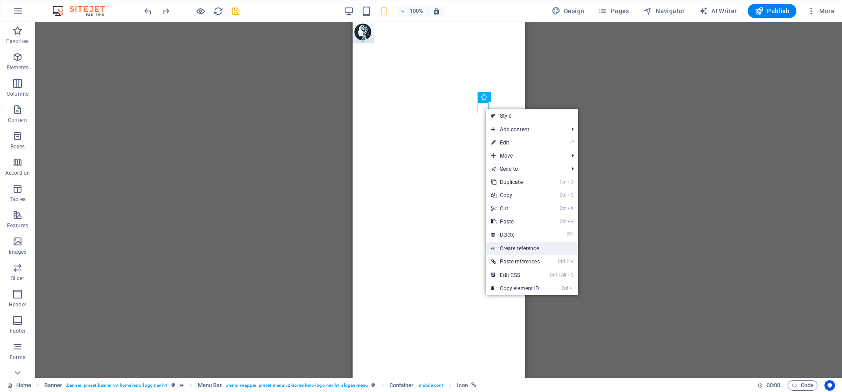
click at [519, 246] on link "Create reference" at bounding box center [532, 248] width 92 height 13
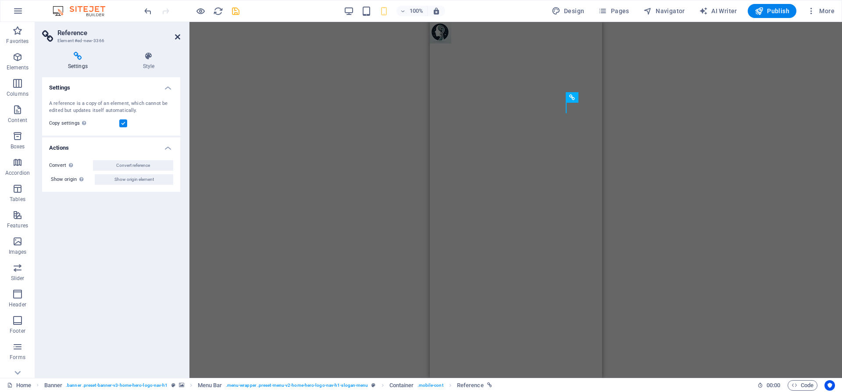
click at [178, 38] on icon at bounding box center [177, 36] width 5 height 7
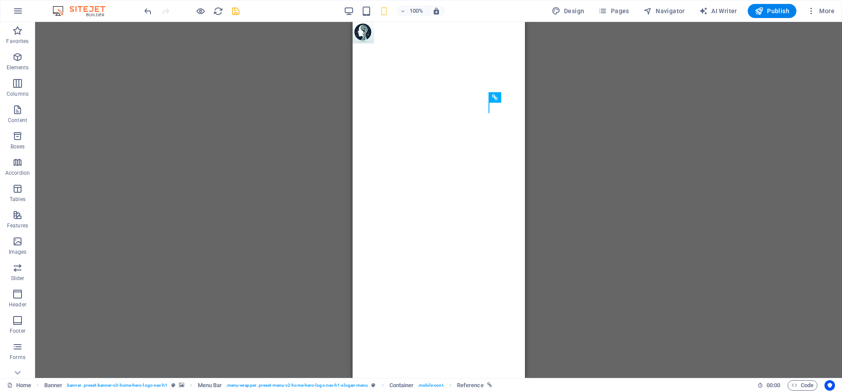
click at [637, 147] on div "H2 Banner Container Banner Menu Bar Banner Logo Image Container Button Image Co…" at bounding box center [438, 200] width 807 height 356
click at [147, 13] on icon "undo" at bounding box center [148, 11] width 10 height 10
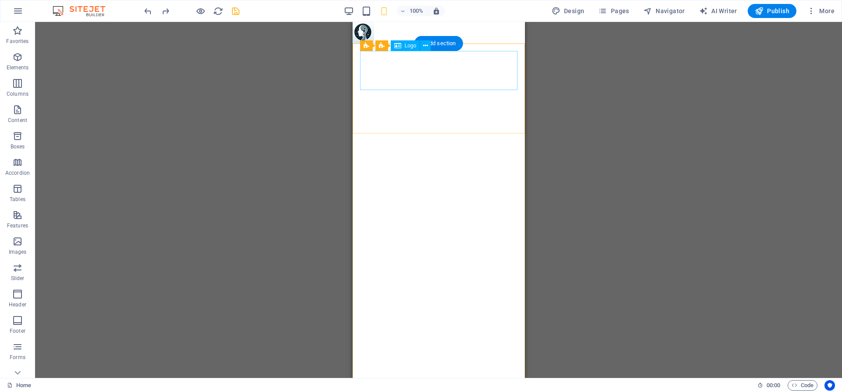
click at [425, 46] on icon at bounding box center [425, 45] width 5 height 9
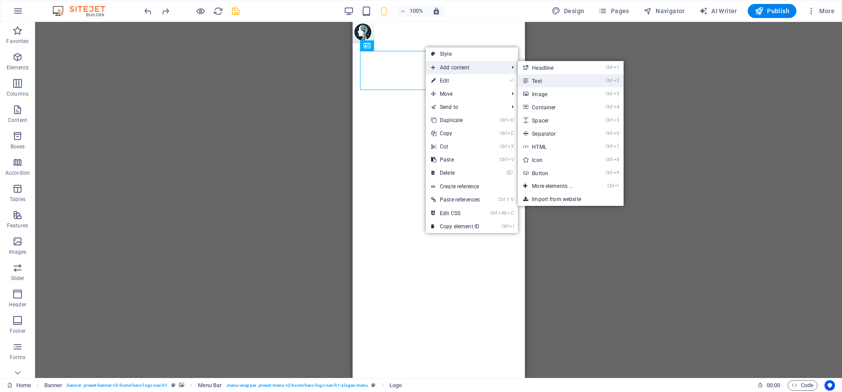
click at [537, 77] on link "Ctrl 2 Text" at bounding box center [554, 80] width 72 height 13
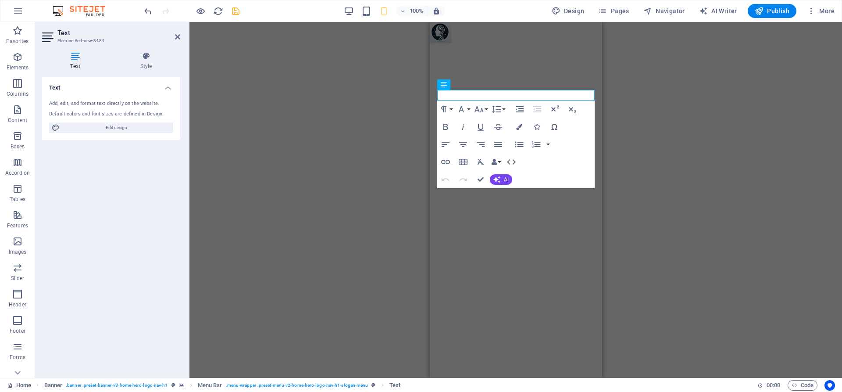
click at [131, 133] on div "Add, edit, and format text directly on the website. Default colors and font siz…" at bounding box center [111, 116] width 138 height 47
click at [131, 129] on span "Edit design" at bounding box center [116, 127] width 108 height 11
select select "rem"
select select "700"
select select "px"
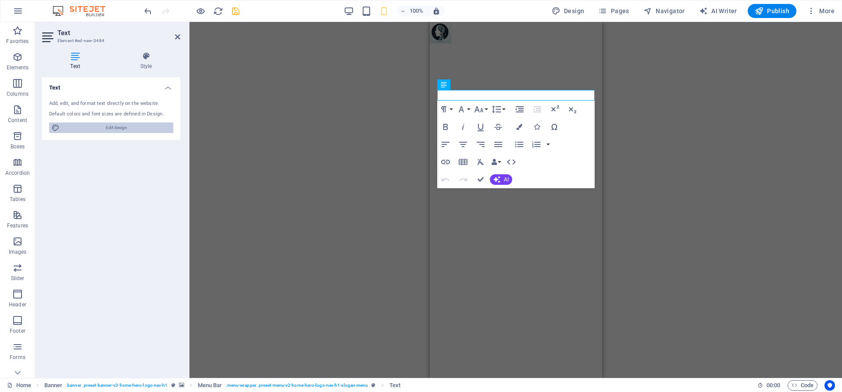
select select "rem"
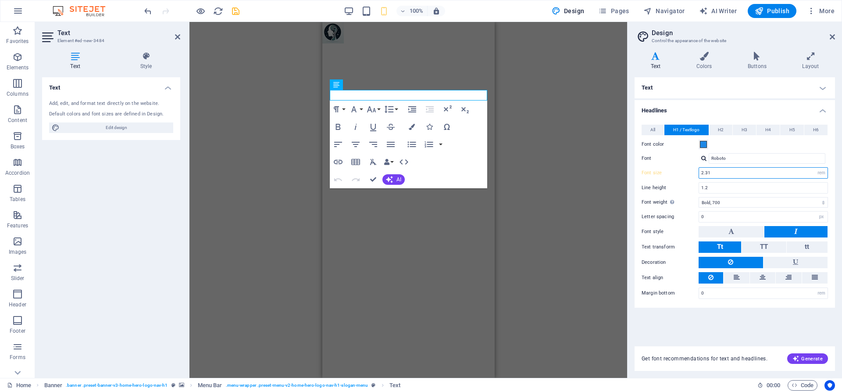
drag, startPoint x: 724, startPoint y: 172, endPoint x: 689, endPoint y: 174, distance: 34.2
click at [699, 174] on input "2.31" at bounding box center [763, 173] width 128 height 11
type input "1"
click at [770, 153] on div "All H1 / Textlogo H2 H3 H4 H5 H6 Font color Font Roboto Line height 1.2 Font we…" at bounding box center [735, 212] width 204 height 192
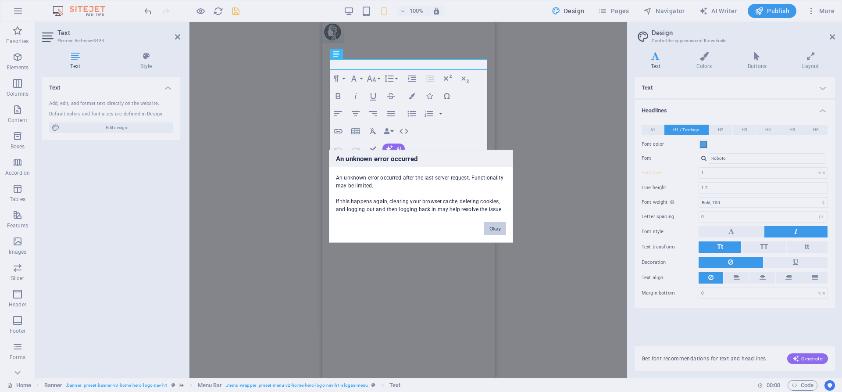
click at [498, 231] on button "Okay" at bounding box center [495, 227] width 22 height 13
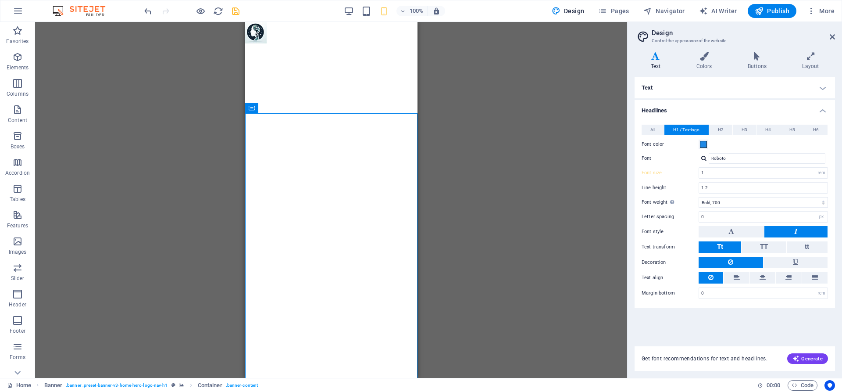
click at [502, 92] on div "H2 Banner Container Banner Menu Bar Banner Logo Image Container Button Image Co…" at bounding box center [331, 200] width 592 height 356
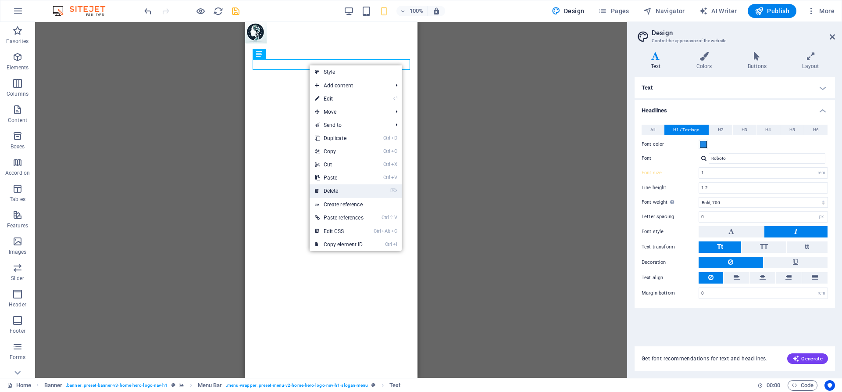
click at [334, 186] on link "⌦ Delete" at bounding box center [339, 190] width 59 height 13
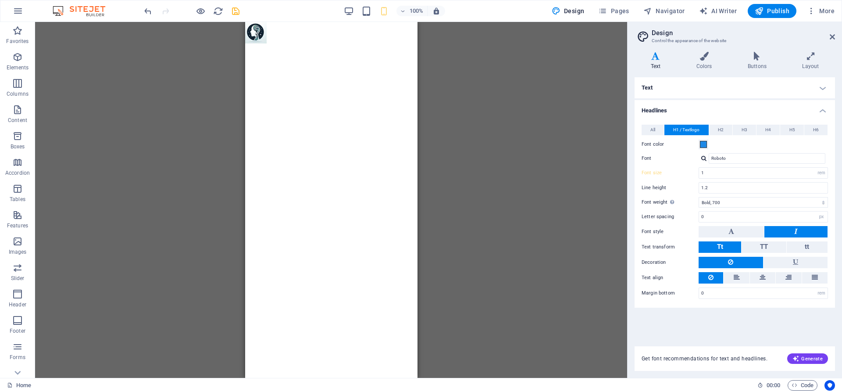
click at [527, 132] on div "H2 Banner Container Banner Menu Bar Banner Logo Image Container Button Image Co…" at bounding box center [331, 200] width 592 height 356
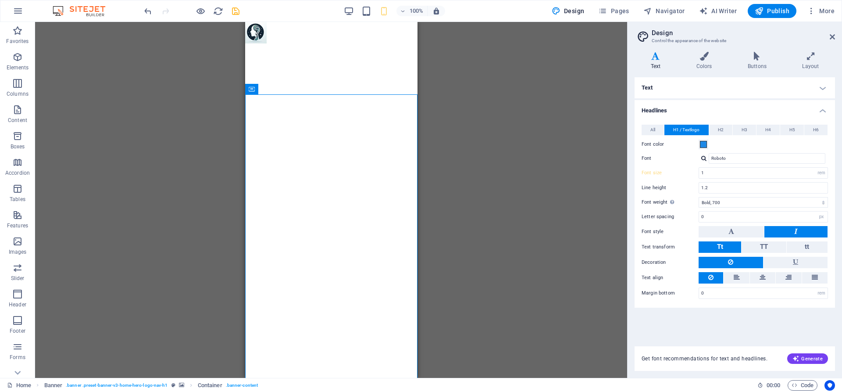
click at [518, 200] on div "H2 Banner Container Banner Menu Bar Banner Logo Image Container Button Image Co…" at bounding box center [331, 200] width 592 height 356
click at [367, 29] on figure at bounding box center [331, 32] width 172 height 21
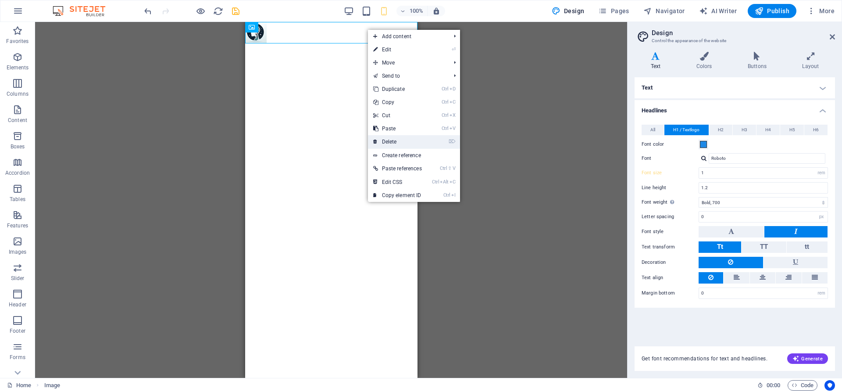
click at [391, 139] on link "⌦ Delete" at bounding box center [397, 141] width 59 height 13
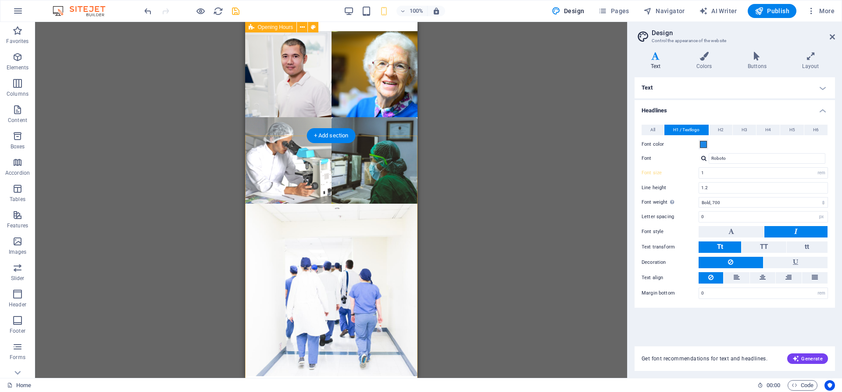
scroll to position [2013, 0]
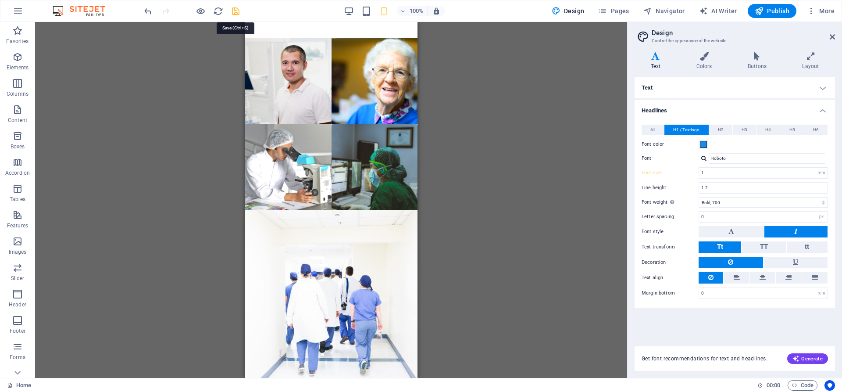
click at [234, 13] on icon "save" at bounding box center [236, 11] width 10 height 10
checkbox input "false"
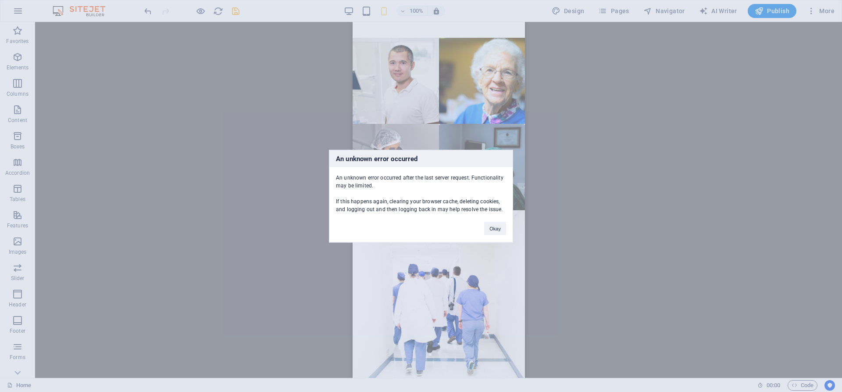
click at [504, 236] on div "An unknown error occurred An unknown error occurred after the last server reque…" at bounding box center [421, 196] width 184 height 93
click at [499, 231] on button "Okay" at bounding box center [495, 227] width 22 height 13
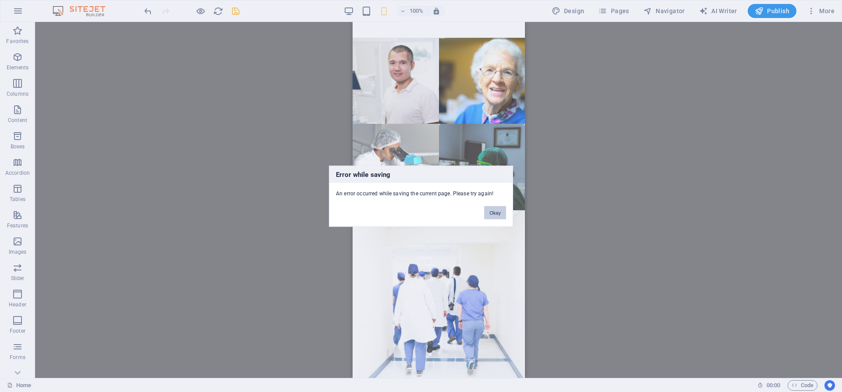
click at [499, 212] on button "Okay" at bounding box center [495, 212] width 22 height 13
